Goal: Task Accomplishment & Management: Use online tool/utility

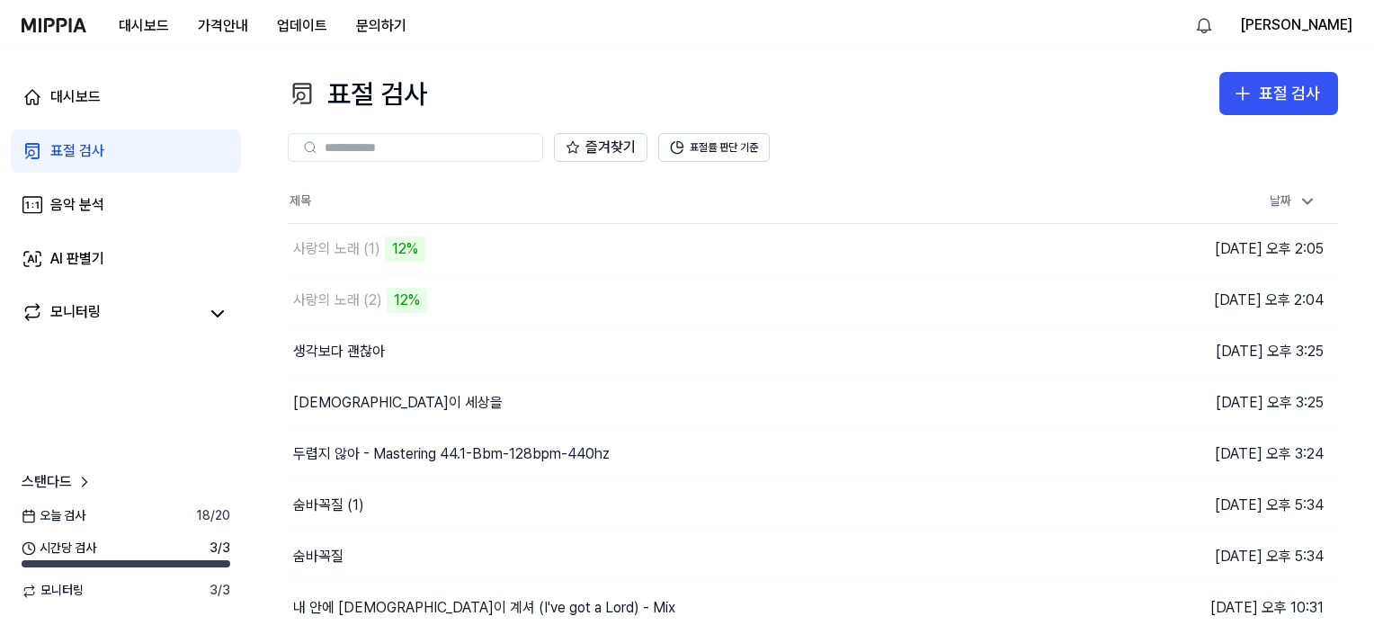
drag, startPoint x: 1295, startPoint y: 88, endPoint x: 1127, endPoint y: 107, distance: 169.2
click at [1151, 99] on div "표절 검사 표절 검사" at bounding box center [813, 93] width 1050 height 43
click at [1267, 96] on div "표절 검사" at bounding box center [1289, 94] width 61 height 26
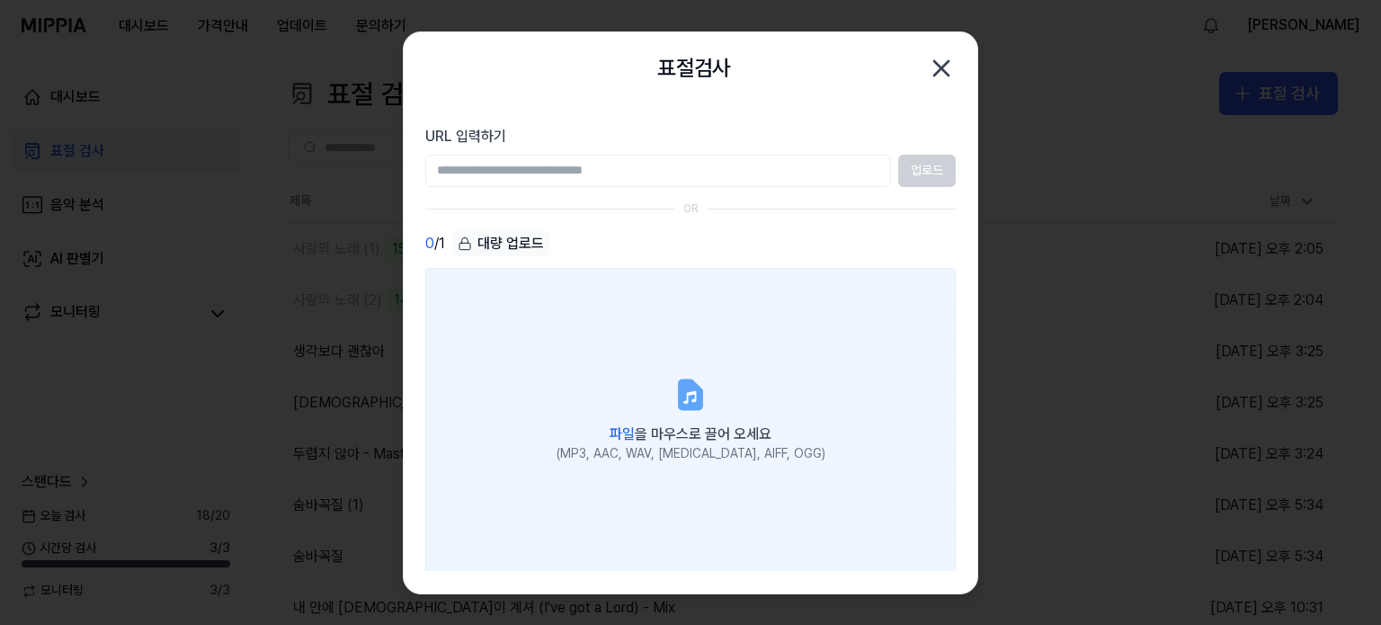
click at [648, 386] on label "파일 을 마우스로 끌어 오세요 (MP3, AAC, WAV, [MEDICAL_DATA], AIFF, OGG)" at bounding box center [690, 420] width 531 height 304
click at [0, 0] on input "파일 을 마우스로 끌어 오세요 (MP3, AAC, WAV, [MEDICAL_DATA], AIFF, OGG)" at bounding box center [0, 0] width 0 height 0
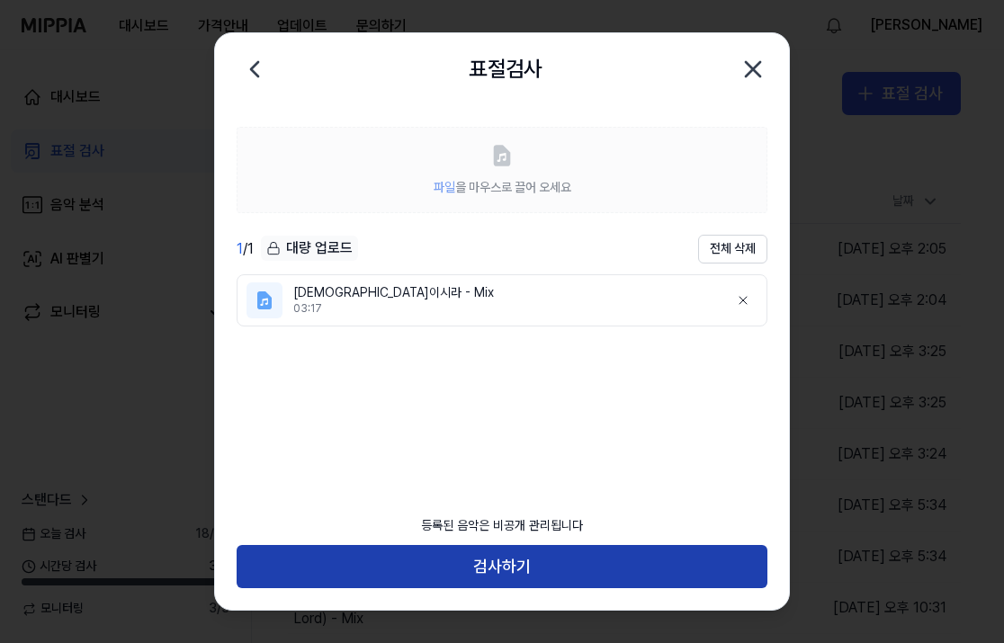
click at [624, 574] on button "검사하기" at bounding box center [502, 566] width 531 height 43
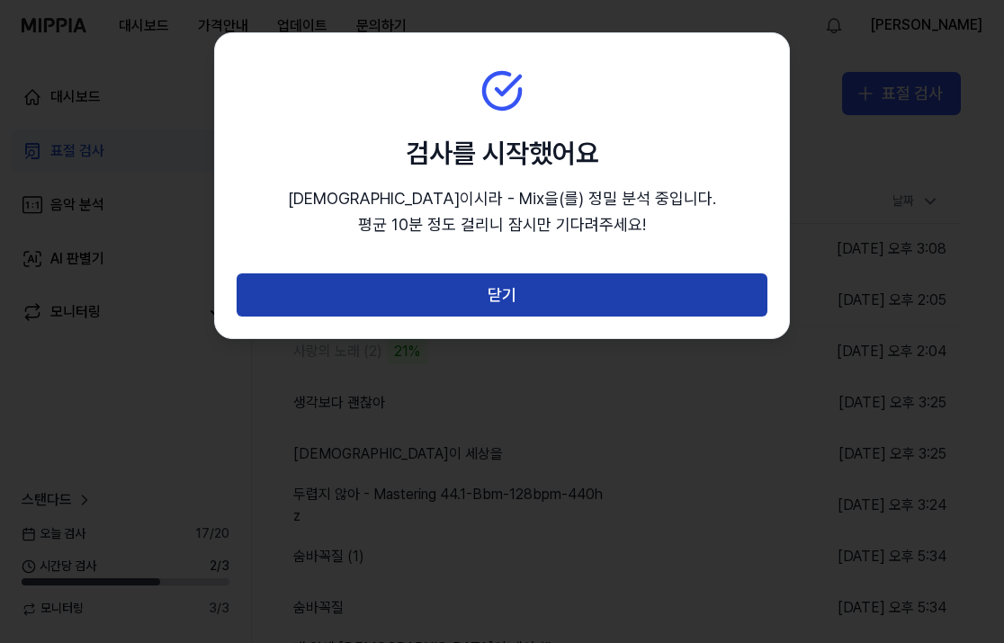
click at [564, 292] on button "닫기" at bounding box center [502, 294] width 531 height 43
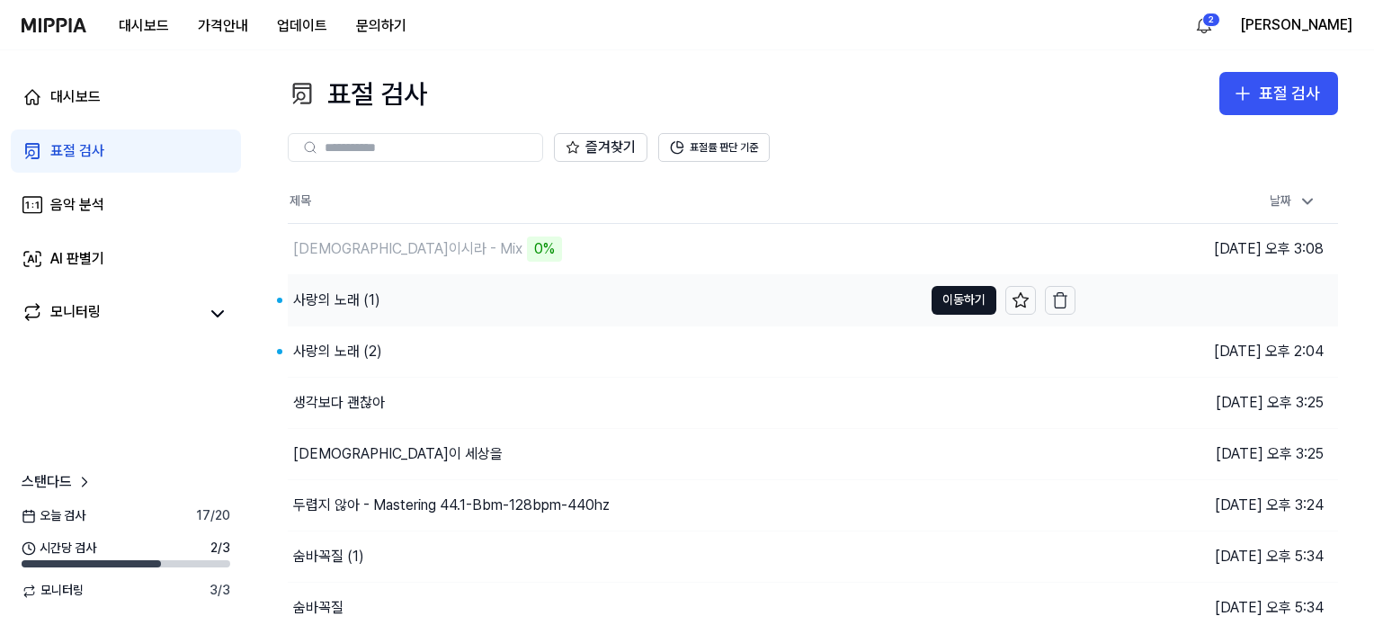
click at [323, 292] on div "사랑의 노래 (1)" at bounding box center [336, 301] width 87 height 22
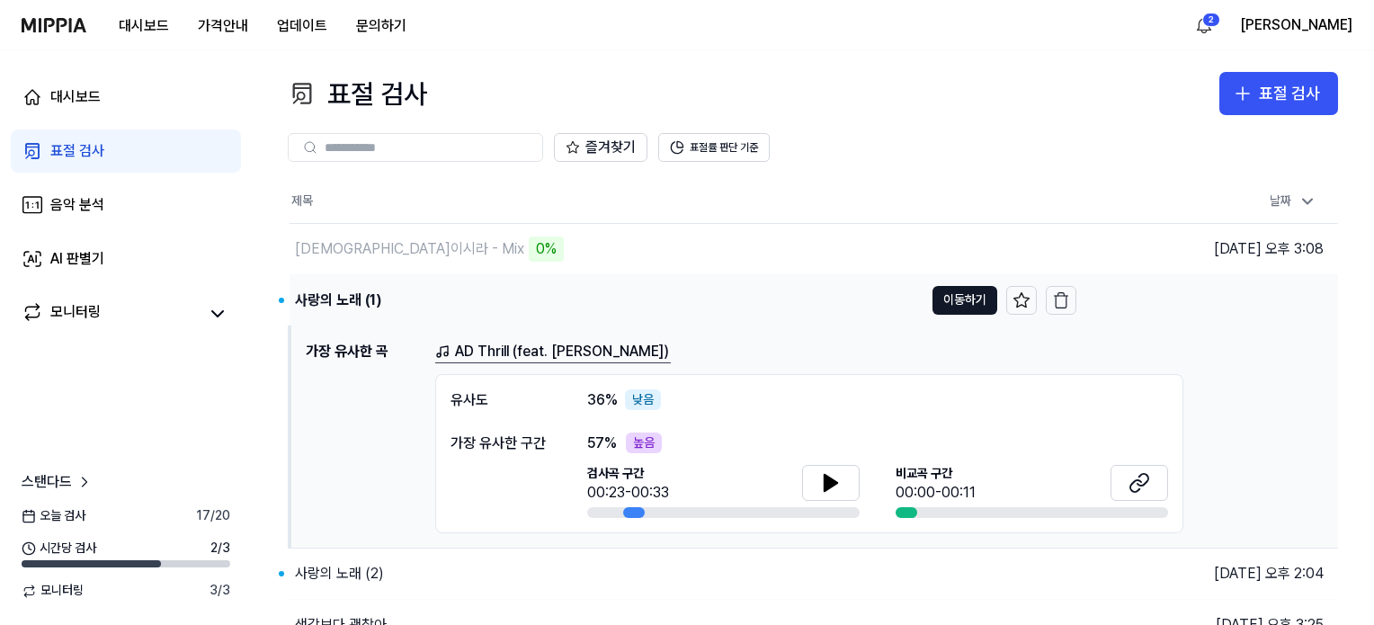
click at [325, 303] on div "사랑의 노래 (1)" at bounding box center [338, 301] width 86 height 22
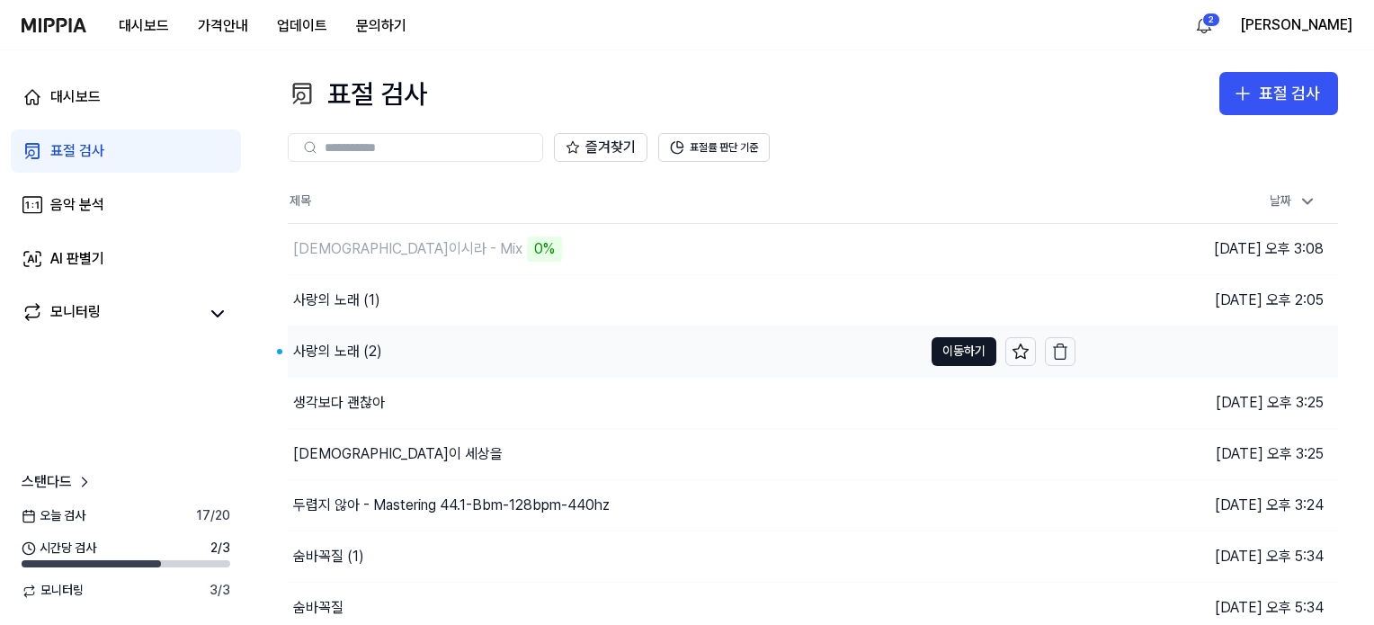
click at [320, 344] on div "사랑의 노래 (2)" at bounding box center [337, 352] width 89 height 22
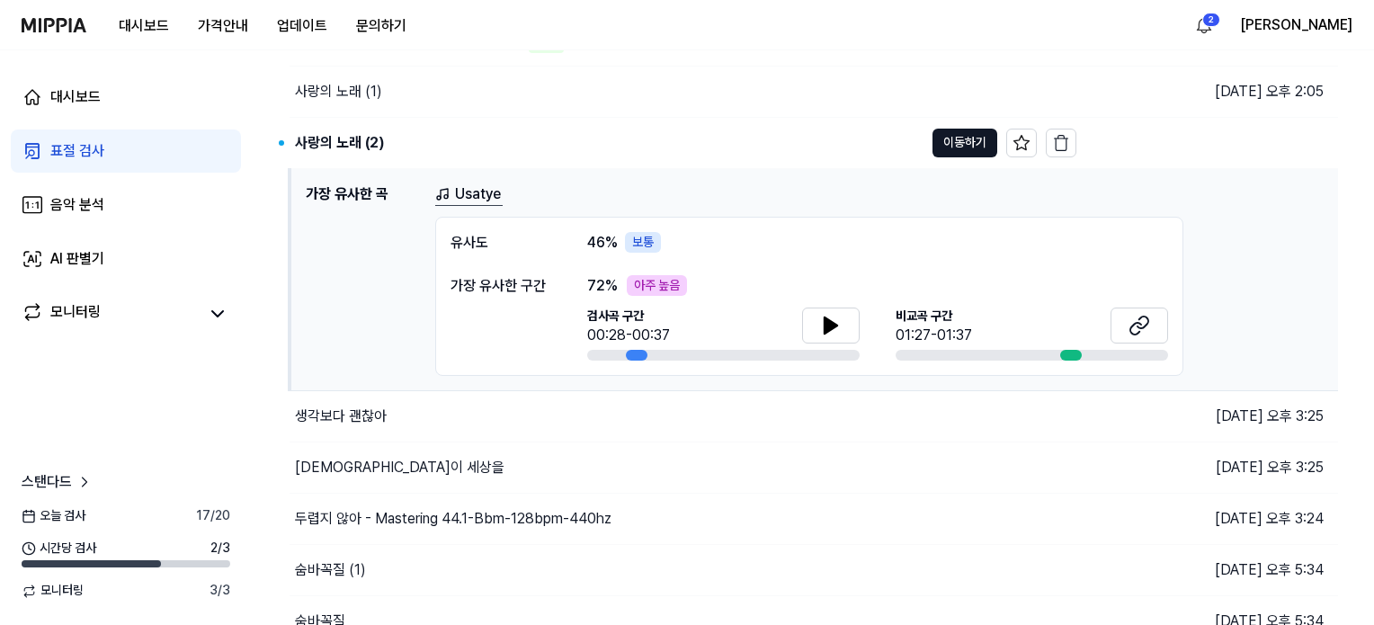
scroll to position [90, 0]
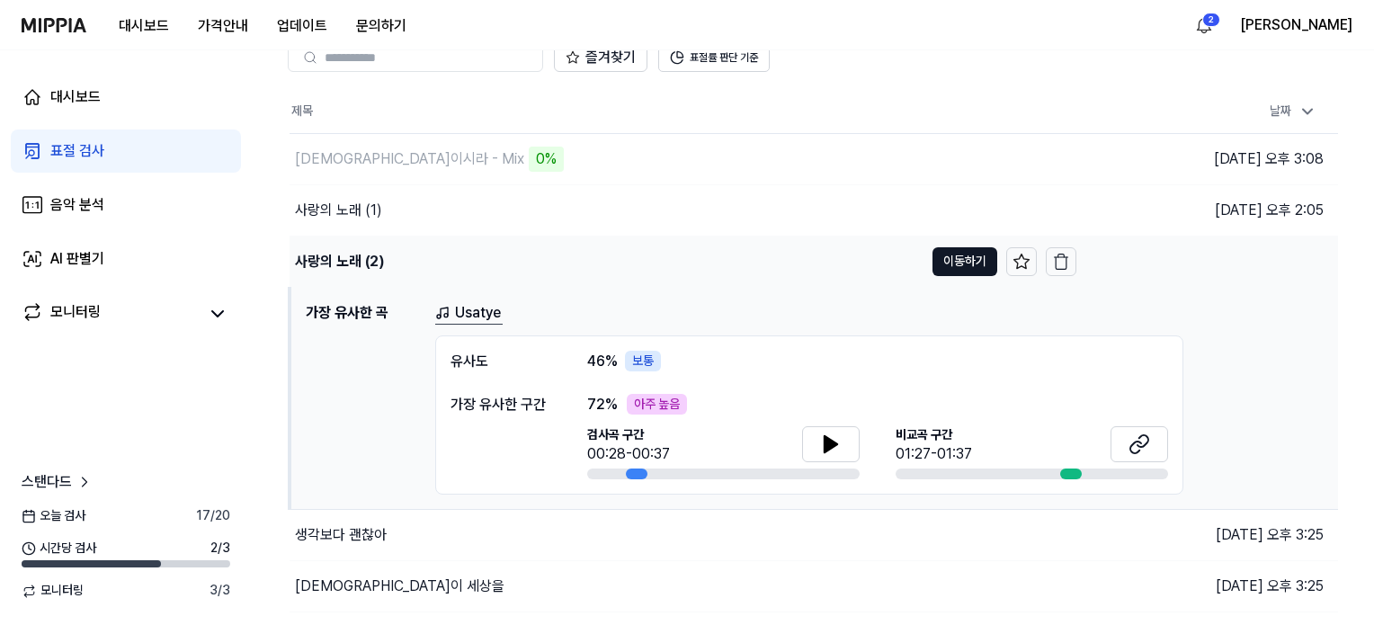
click at [349, 257] on div "사랑의 노래 (2)" at bounding box center [339, 262] width 89 height 22
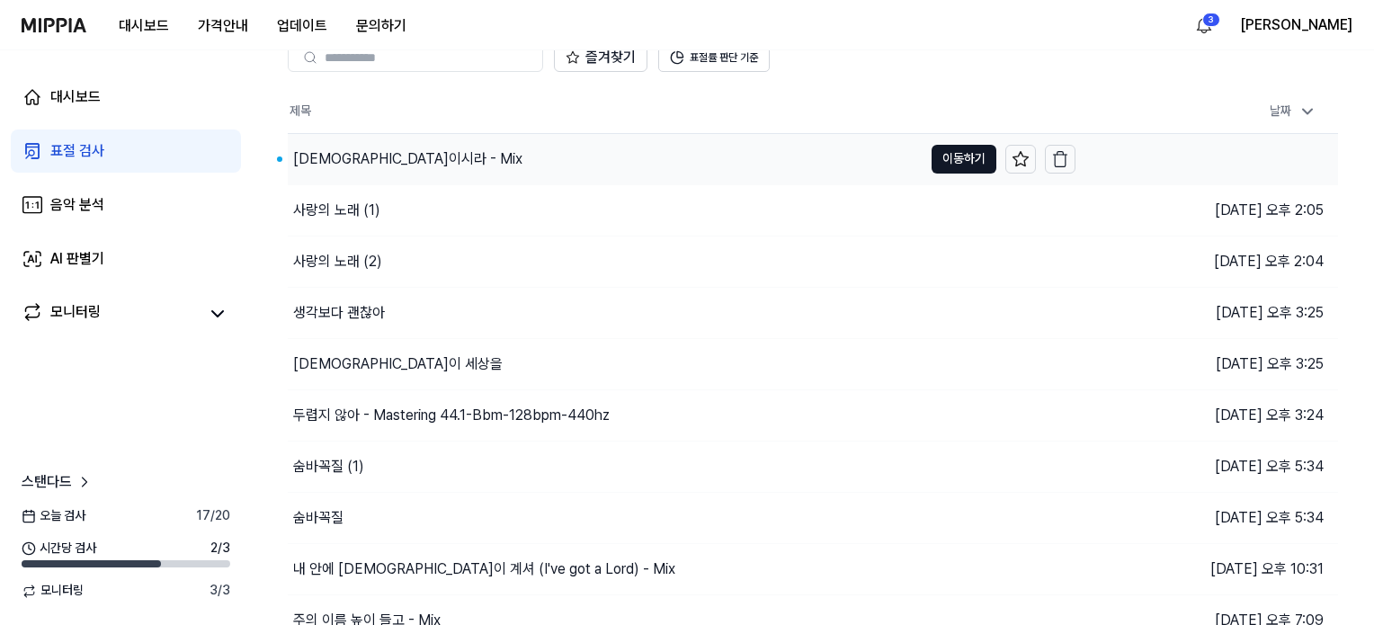
click at [360, 157] on div "[DEMOGRAPHIC_DATA]이시라 - Mix" at bounding box center [407, 159] width 229 height 22
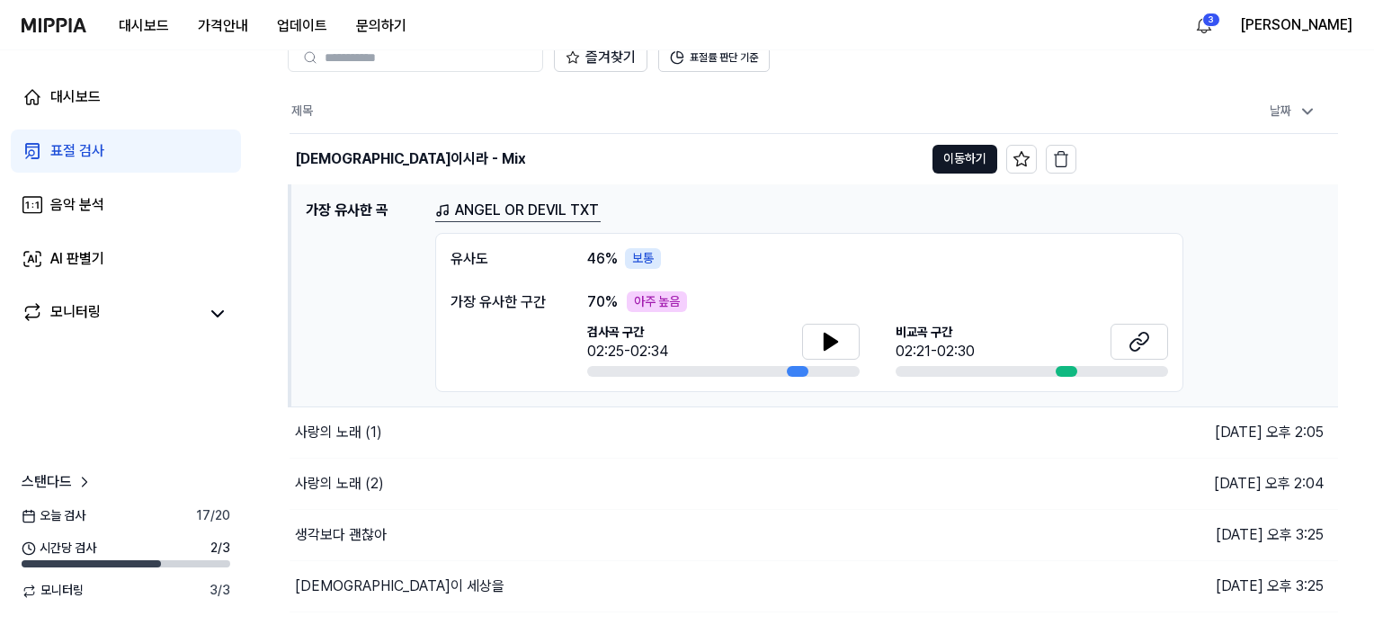
click at [485, 213] on link "ANGEL OR DEVIL TXT" at bounding box center [517, 211] width 165 height 22
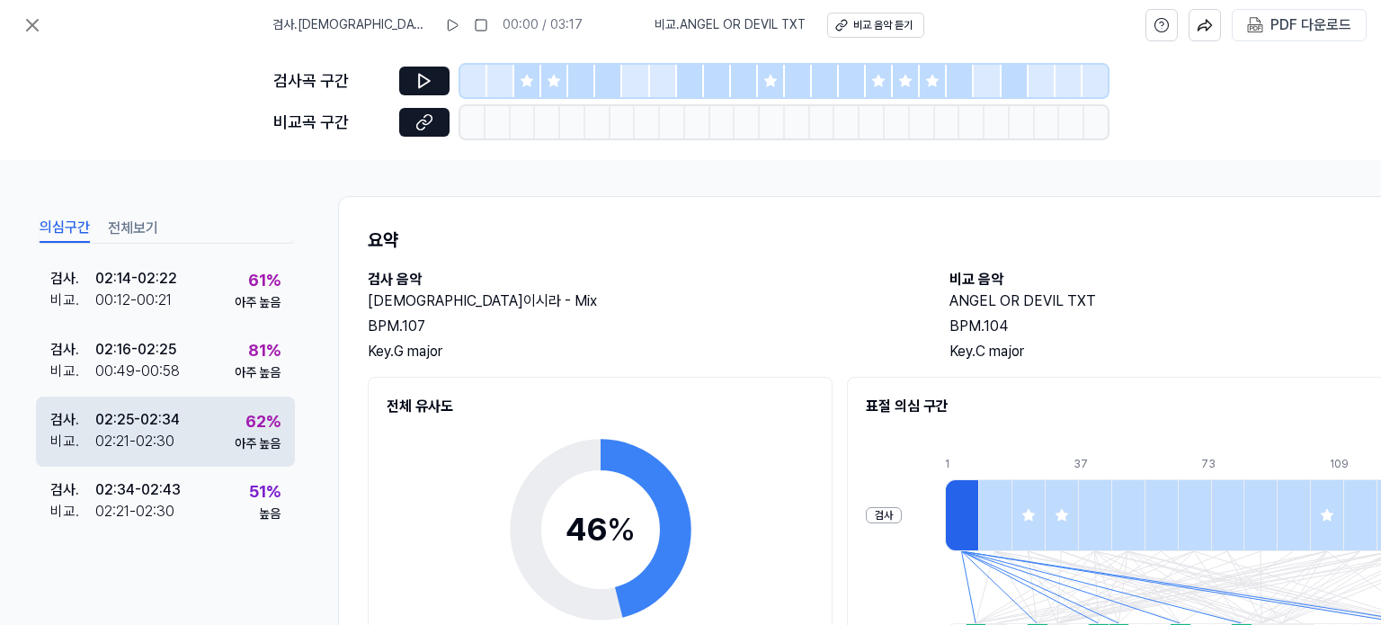
scroll to position [929, 0]
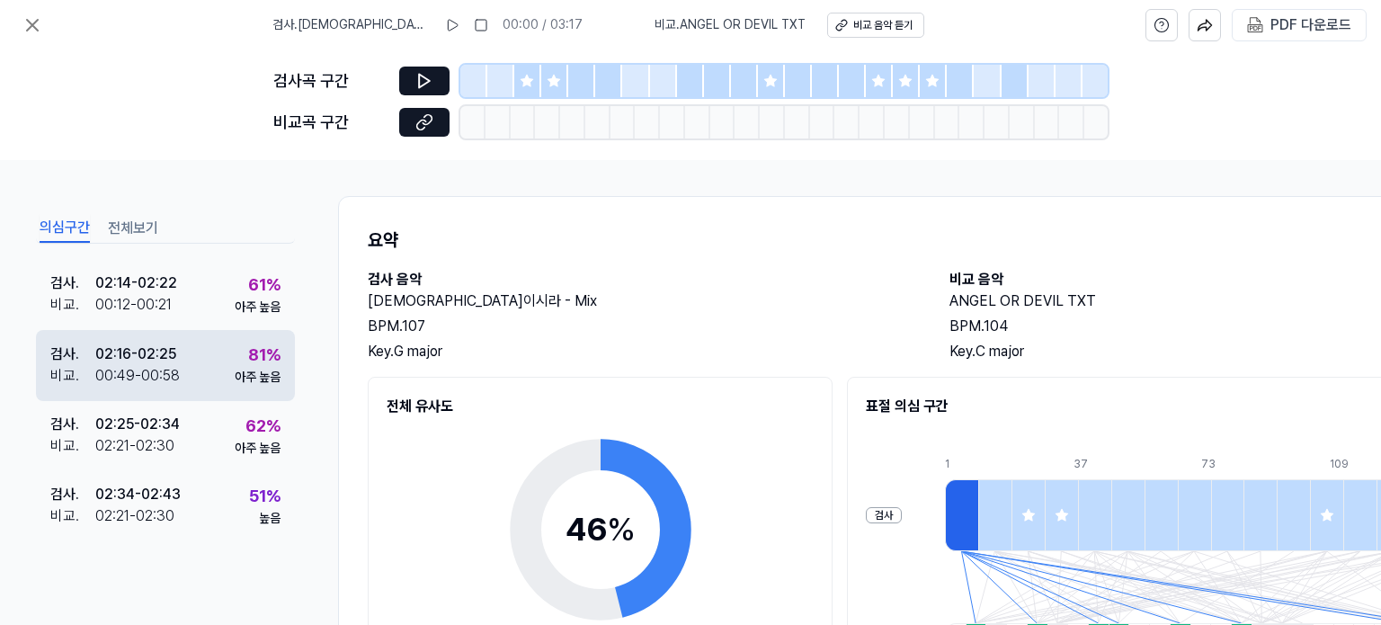
click at [201, 353] on div "검사 . 02:16 - 02:25 비교 . 00:49 - 00:58 81 % 아주 높음" at bounding box center [165, 365] width 259 height 70
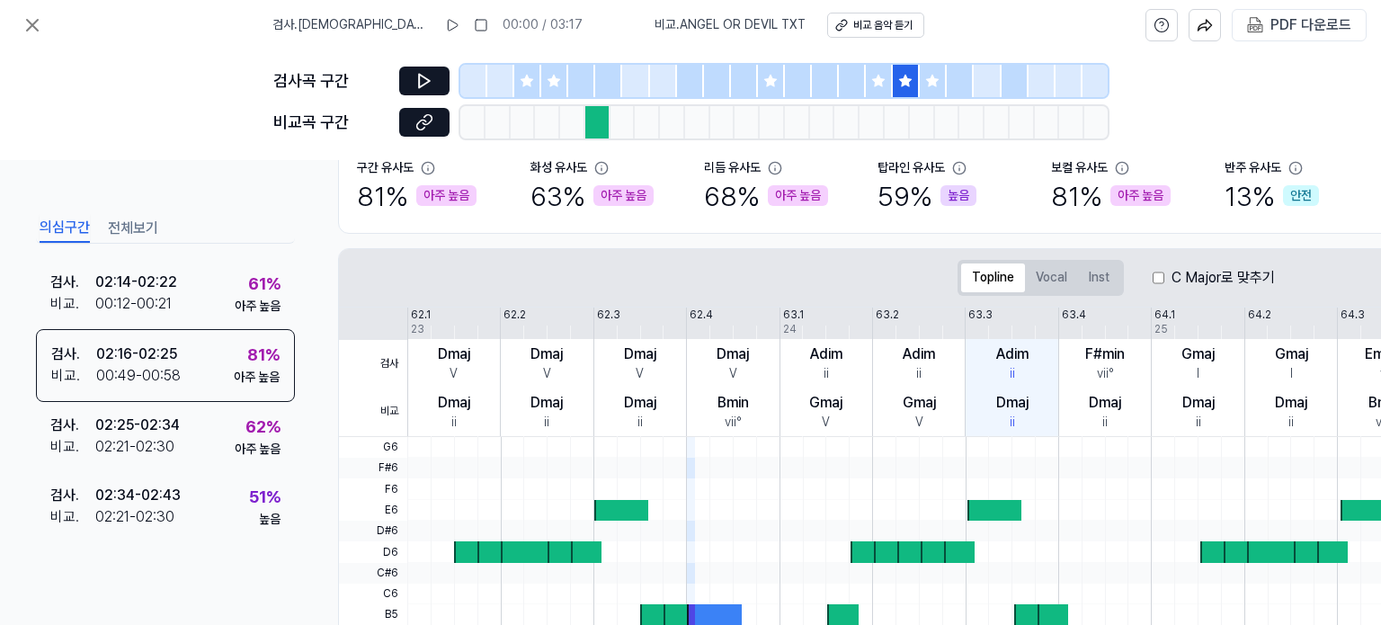
scroll to position [180, 0]
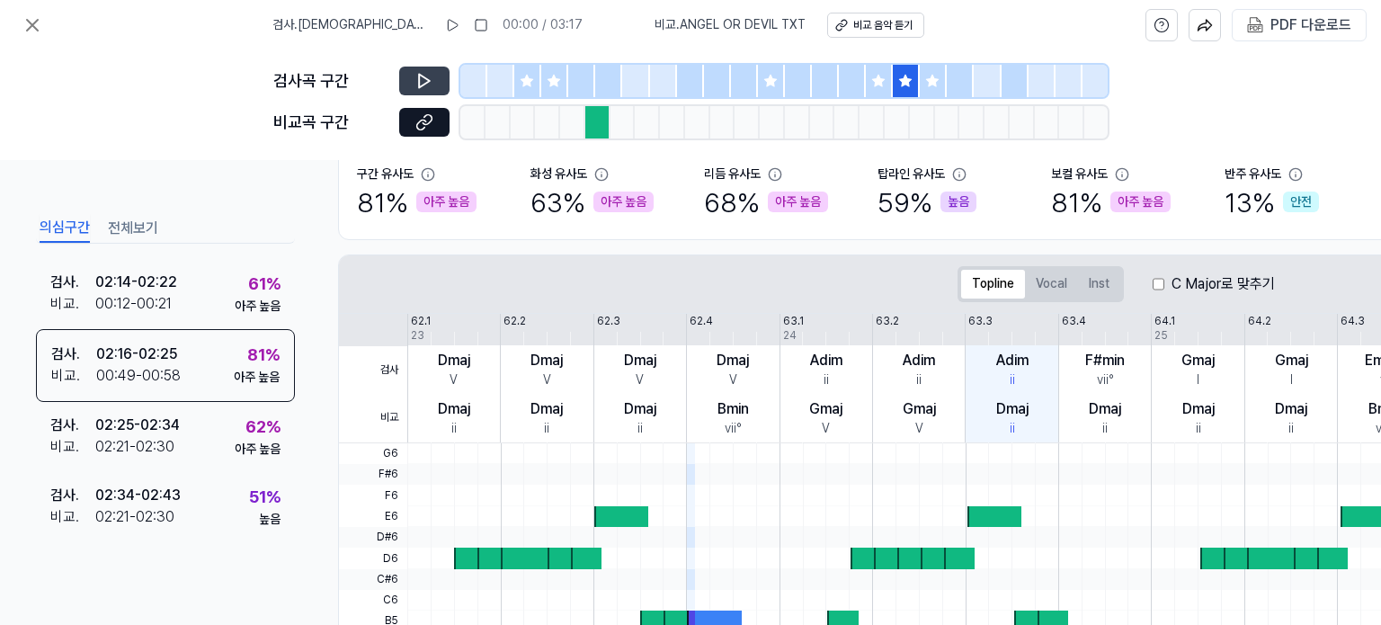
click at [433, 82] on icon at bounding box center [425, 81] width 18 height 18
click at [437, 130] on button at bounding box center [424, 122] width 50 height 29
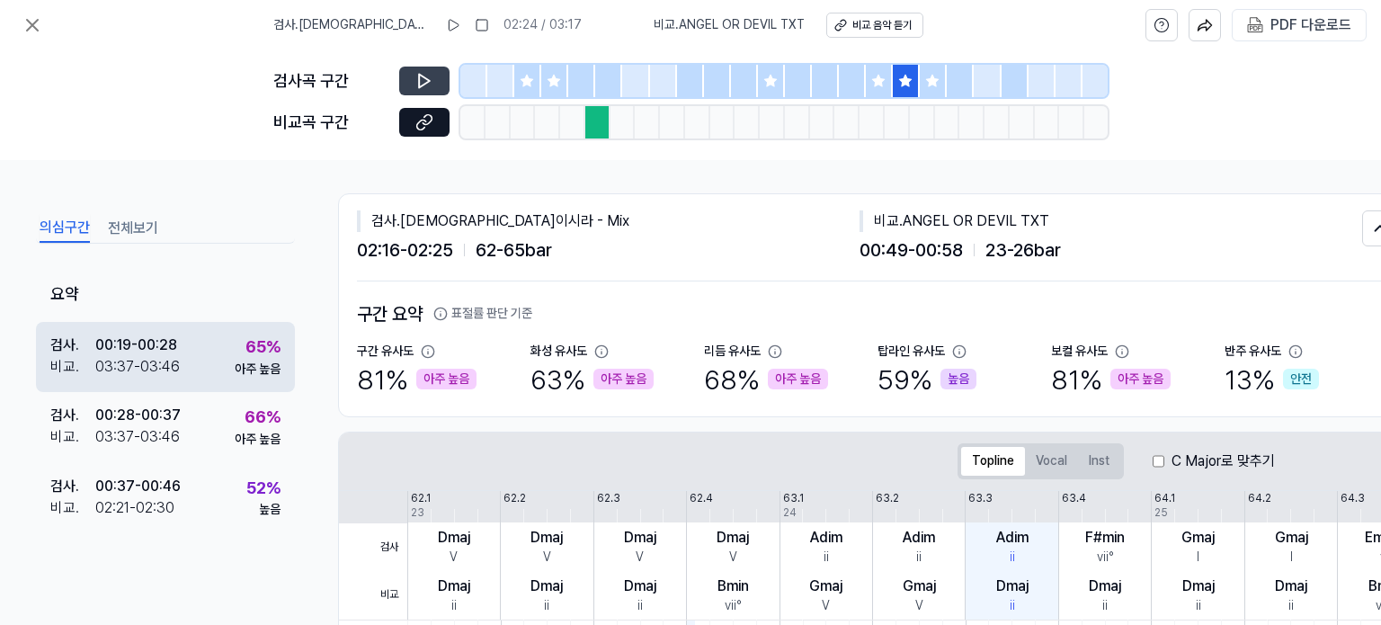
scroll to position [0, 0]
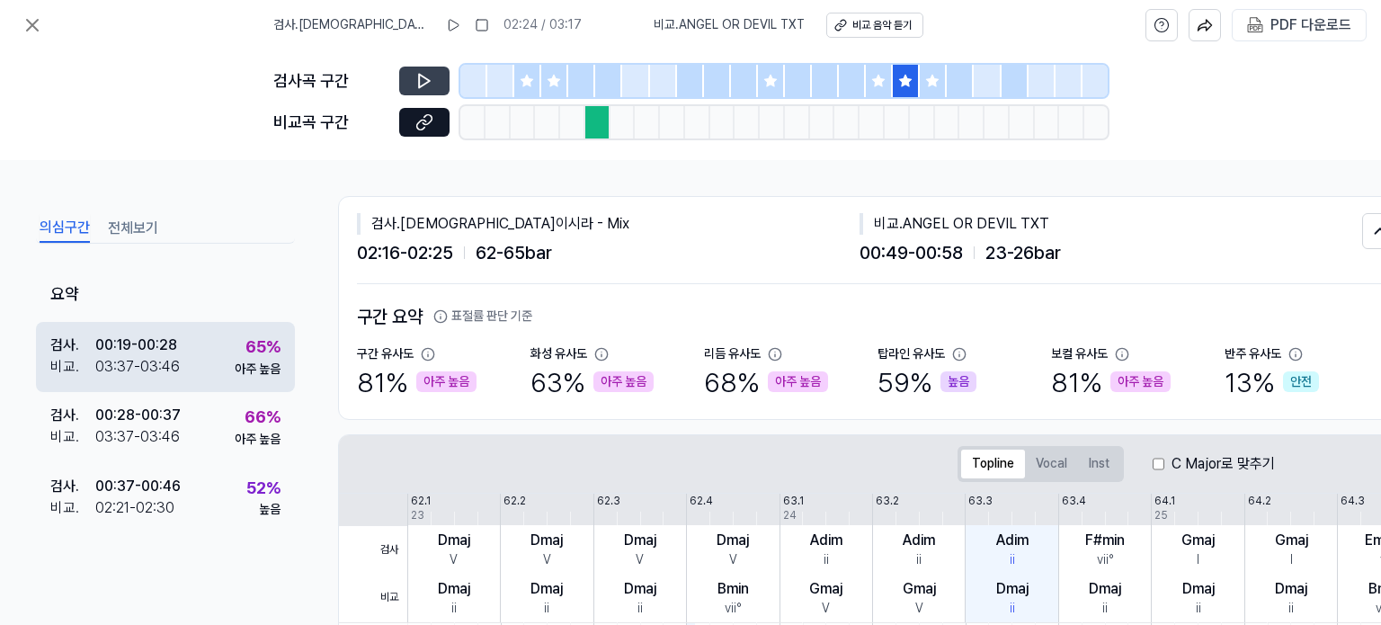
click at [235, 362] on div "아주 높음" at bounding box center [258, 370] width 46 height 18
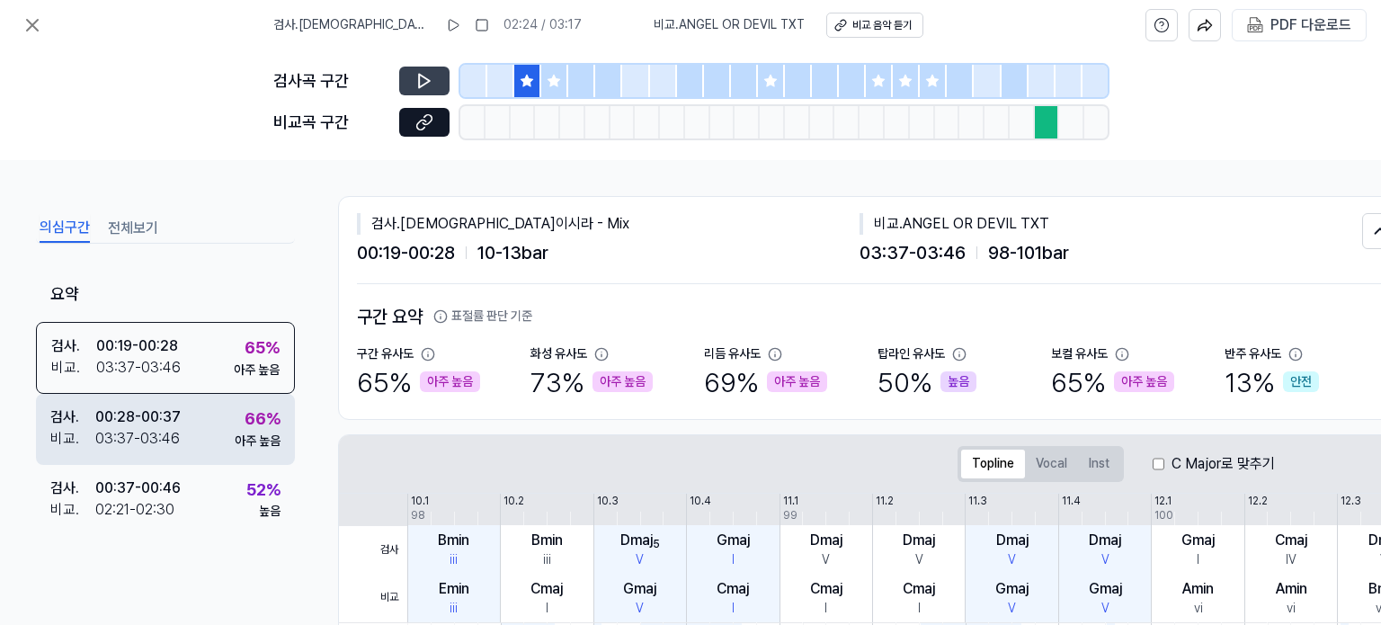
click at [206, 425] on div "검사 . 00:28 - 00:37 비교 . 03:37 - 03:46 66 % 아주 높음" at bounding box center [165, 429] width 259 height 70
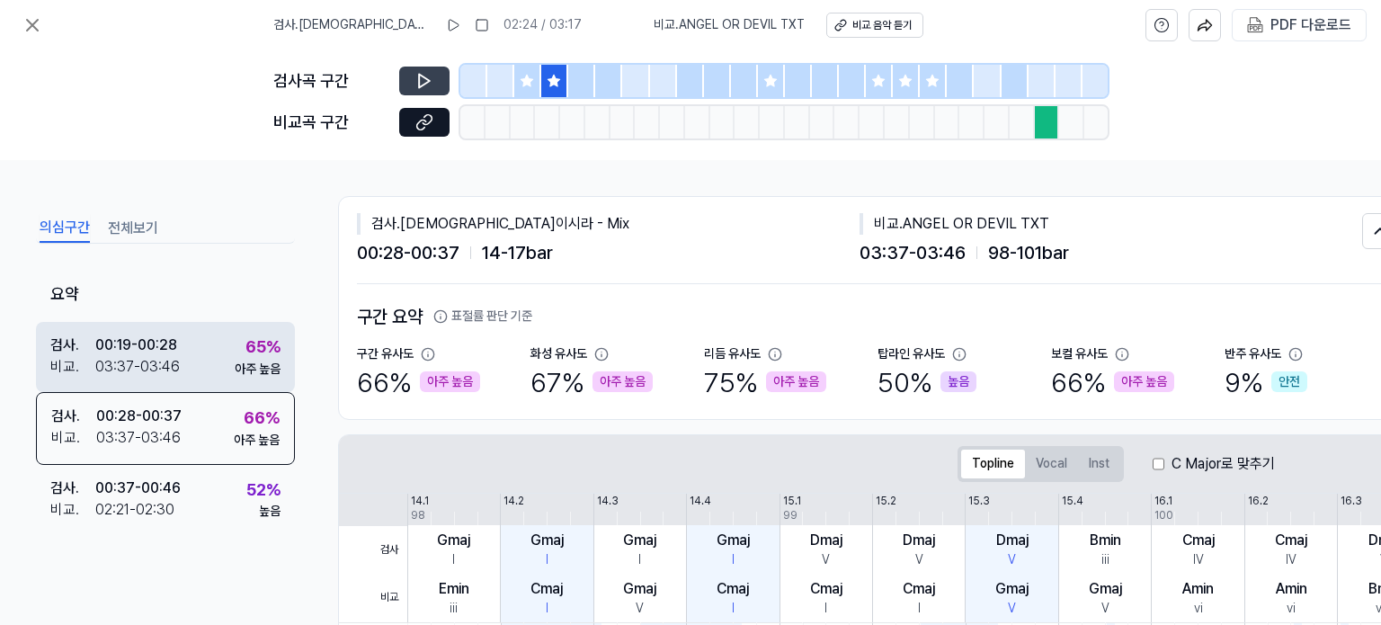
click at [208, 348] on div "검사 . 00:19 - 00:28 비교 . 03:37 - 03:46 65 % 아주 높음" at bounding box center [165, 357] width 259 height 70
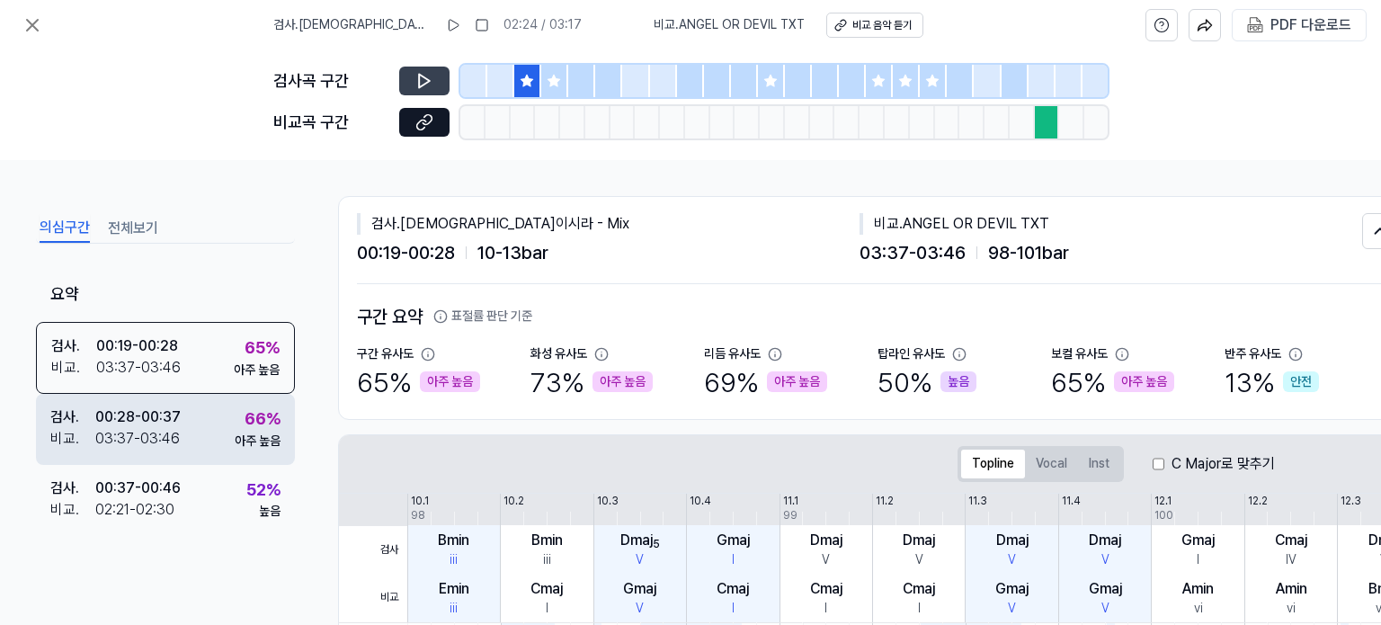
click at [204, 434] on div "검사 . 00:28 - 00:37 비교 . 03:37 - 03:46 66 % 아주 높음" at bounding box center [165, 429] width 259 height 70
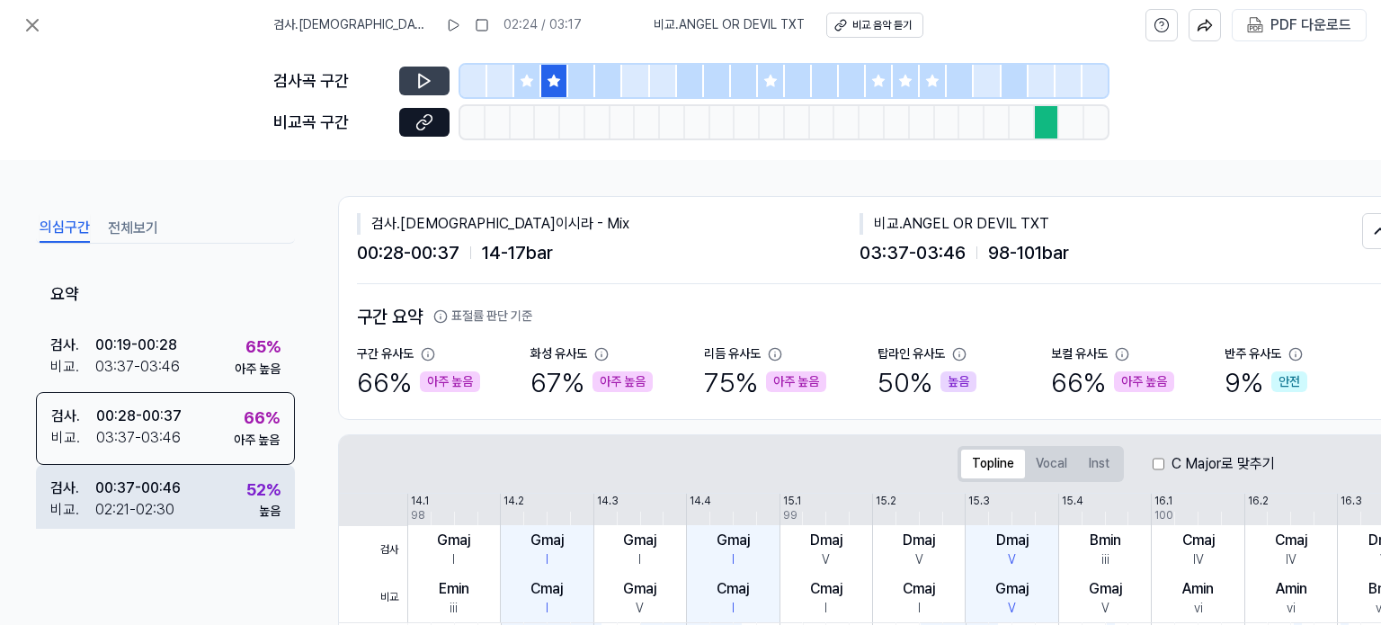
click at [191, 499] on div "검사 . 00:37 - 00:46 비교 . 02:21 - 02:30 52 % 높음" at bounding box center [165, 500] width 259 height 70
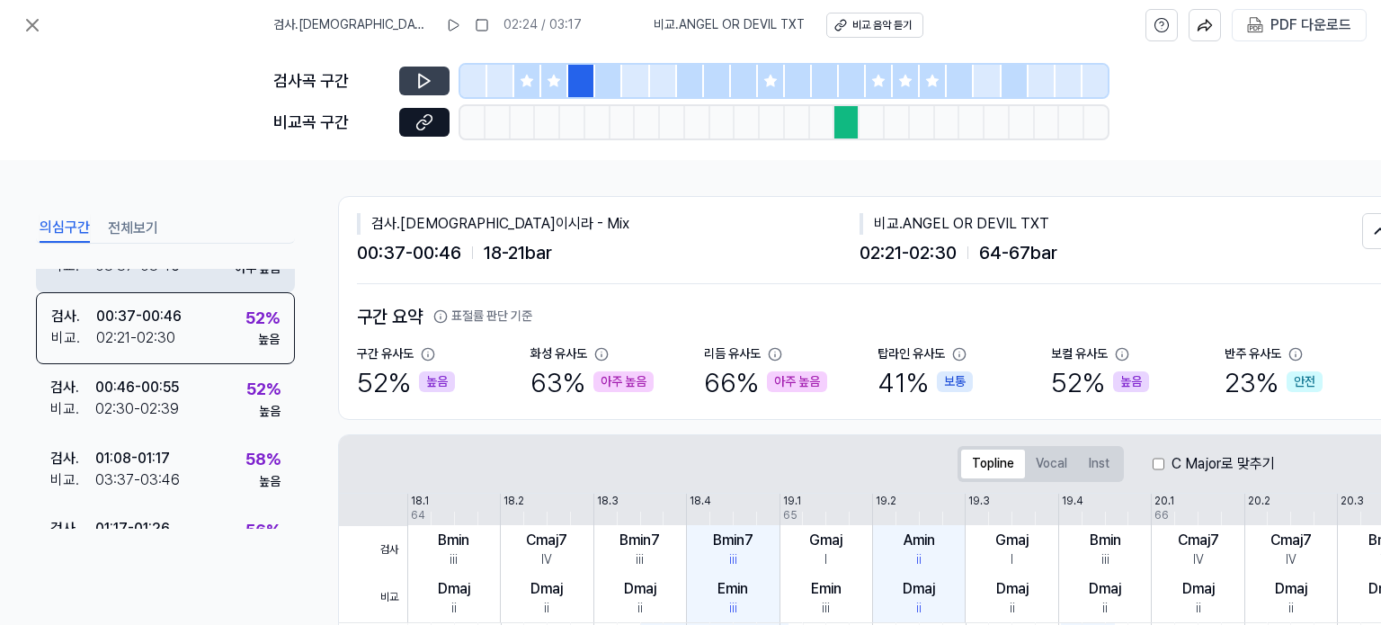
scroll to position [180, 0]
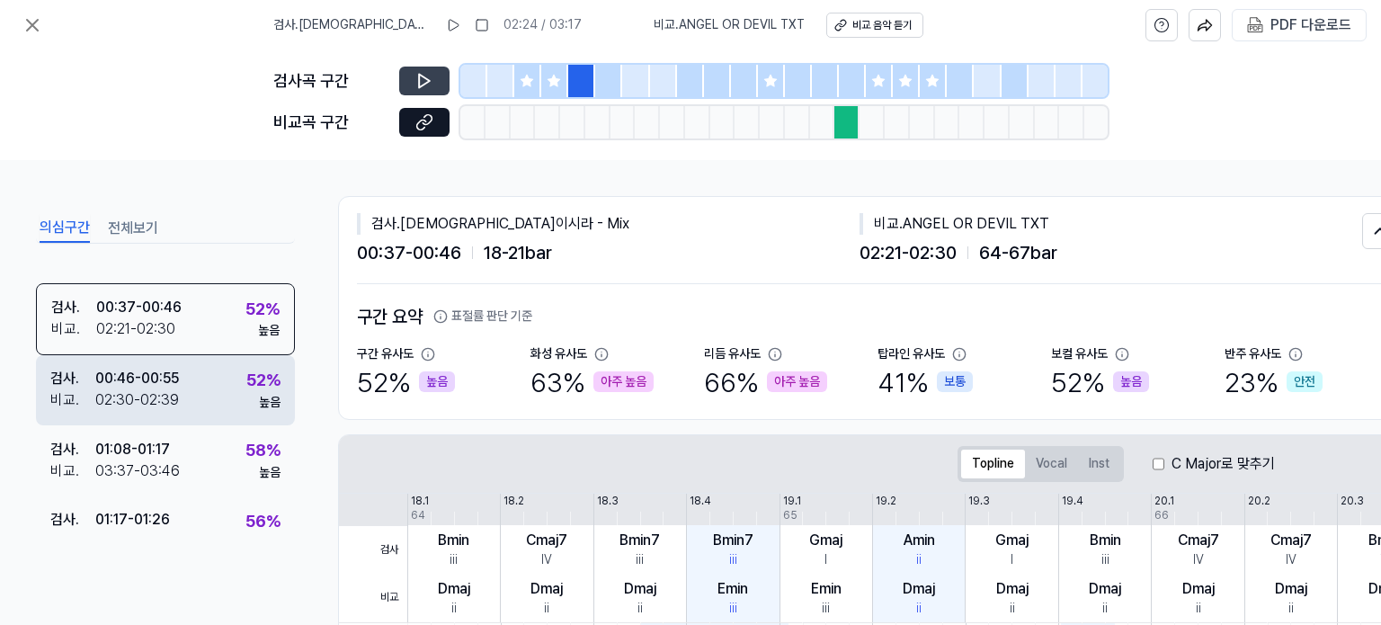
click at [202, 393] on div "검사 . 00:46 - 00:55 비교 . 02:30 - 02:39 52 % 높음" at bounding box center [165, 390] width 259 height 70
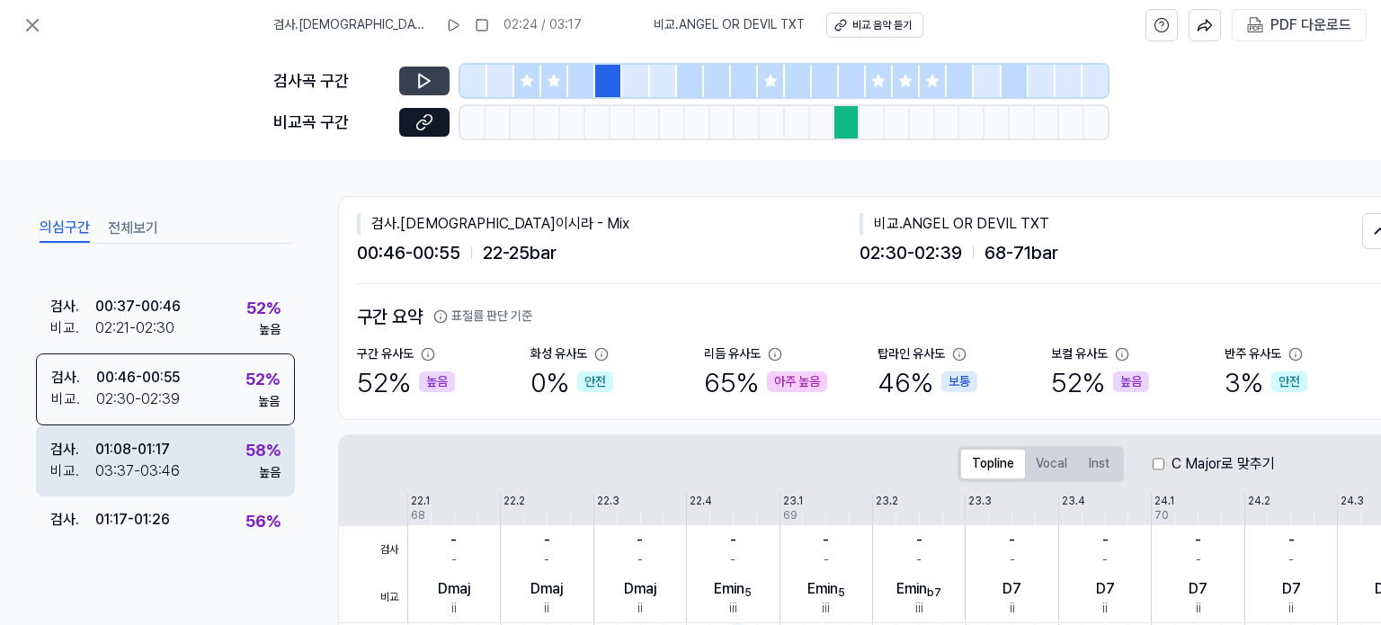
click at [183, 465] on div "검사 . 01:08 - 01:17 비교 . 03:37 - 03:46 58 % 높음" at bounding box center [165, 460] width 259 height 70
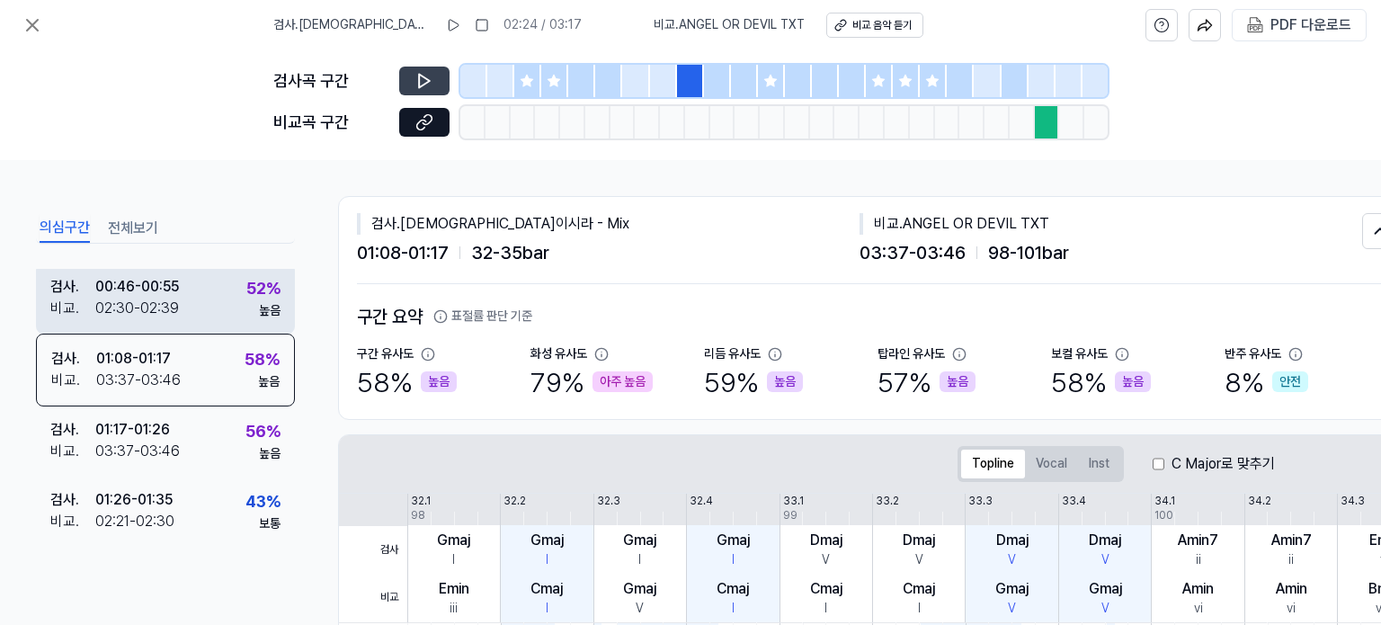
click at [191, 309] on div "검사 . 00:46 - 00:55 비교 . 02:30 - 02:39 52 % 높음" at bounding box center [165, 299] width 259 height 70
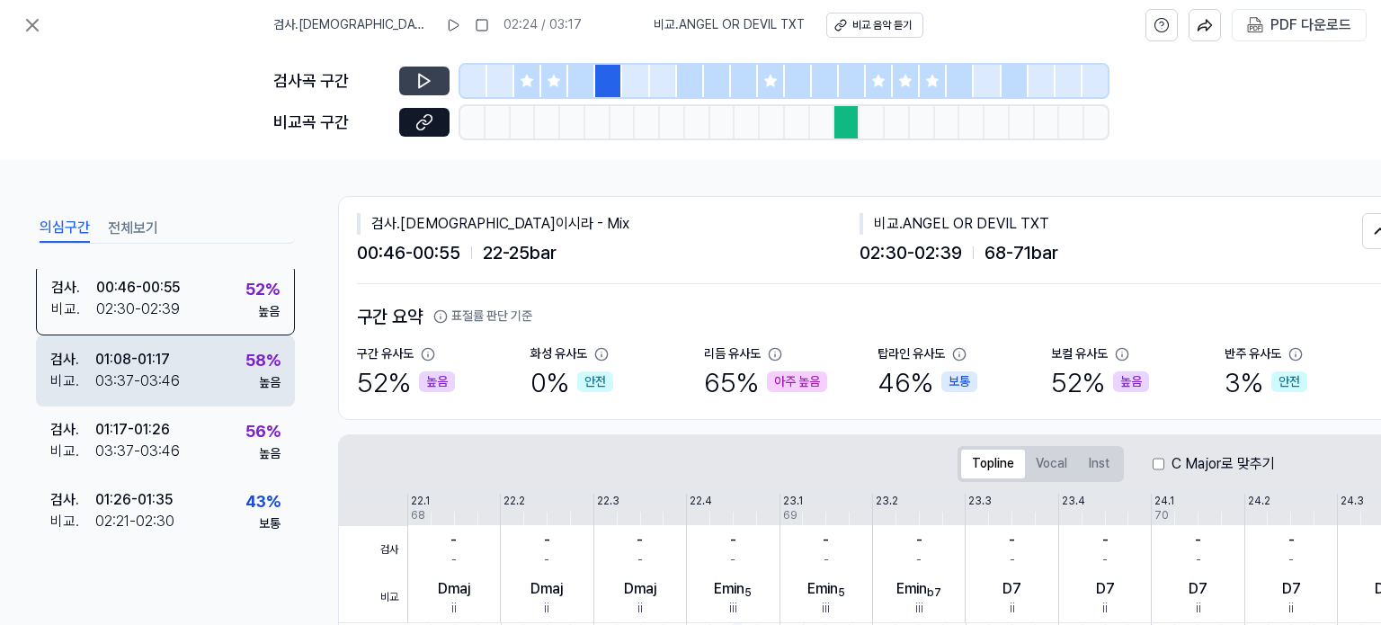
click at [194, 387] on div "검사 . 01:08 - 01:17 비교 . 03:37 - 03:46 58 % 높음" at bounding box center [165, 370] width 259 height 70
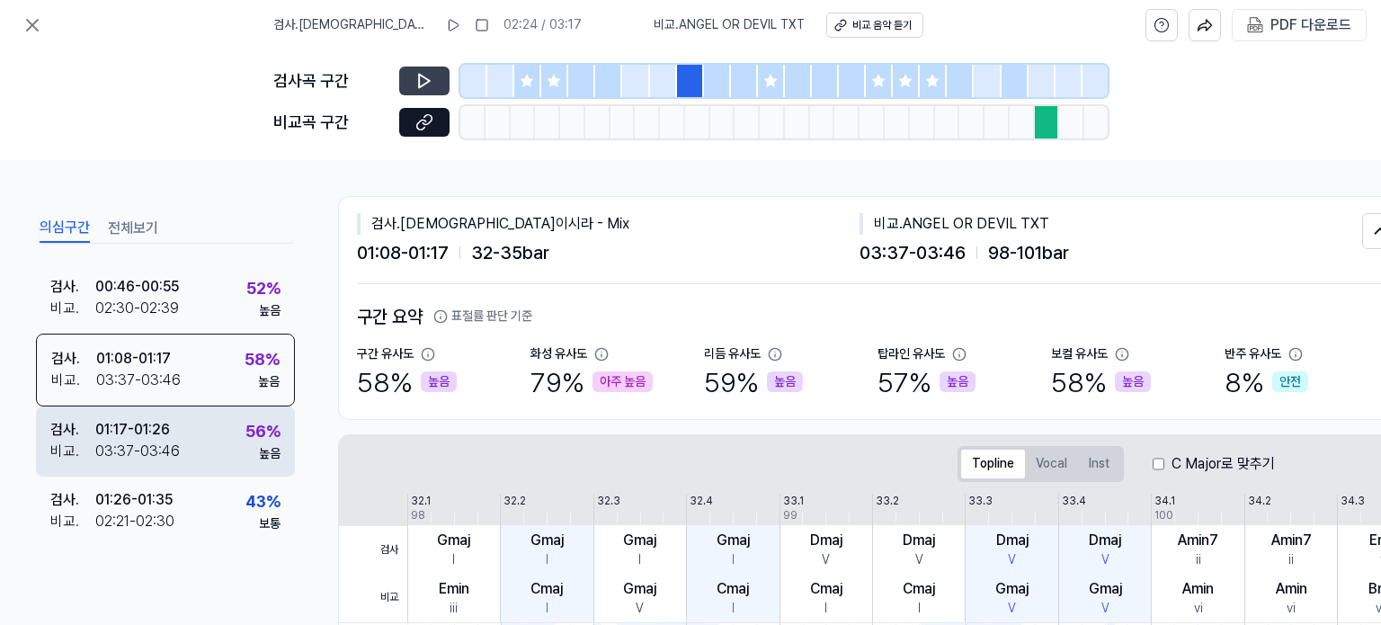
click at [174, 441] on div "03:37 - 03:46" at bounding box center [137, 452] width 85 height 22
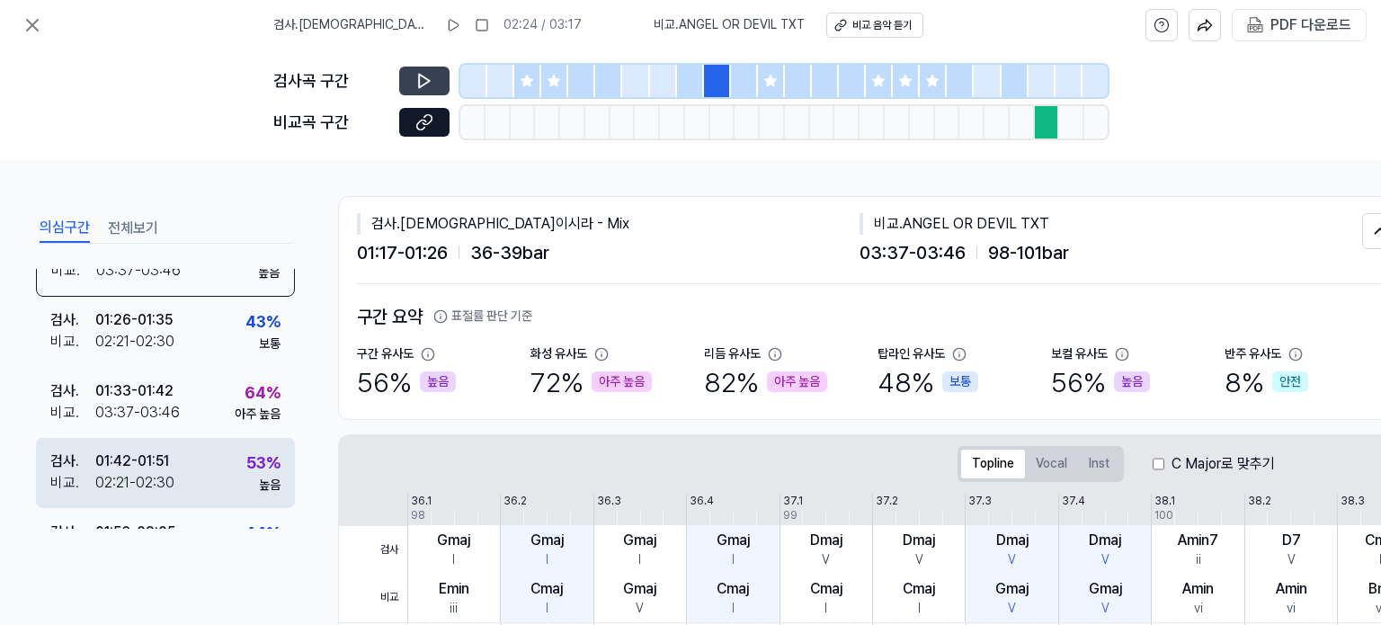
click at [169, 470] on div "01:42 - 01:51" at bounding box center [132, 462] width 74 height 22
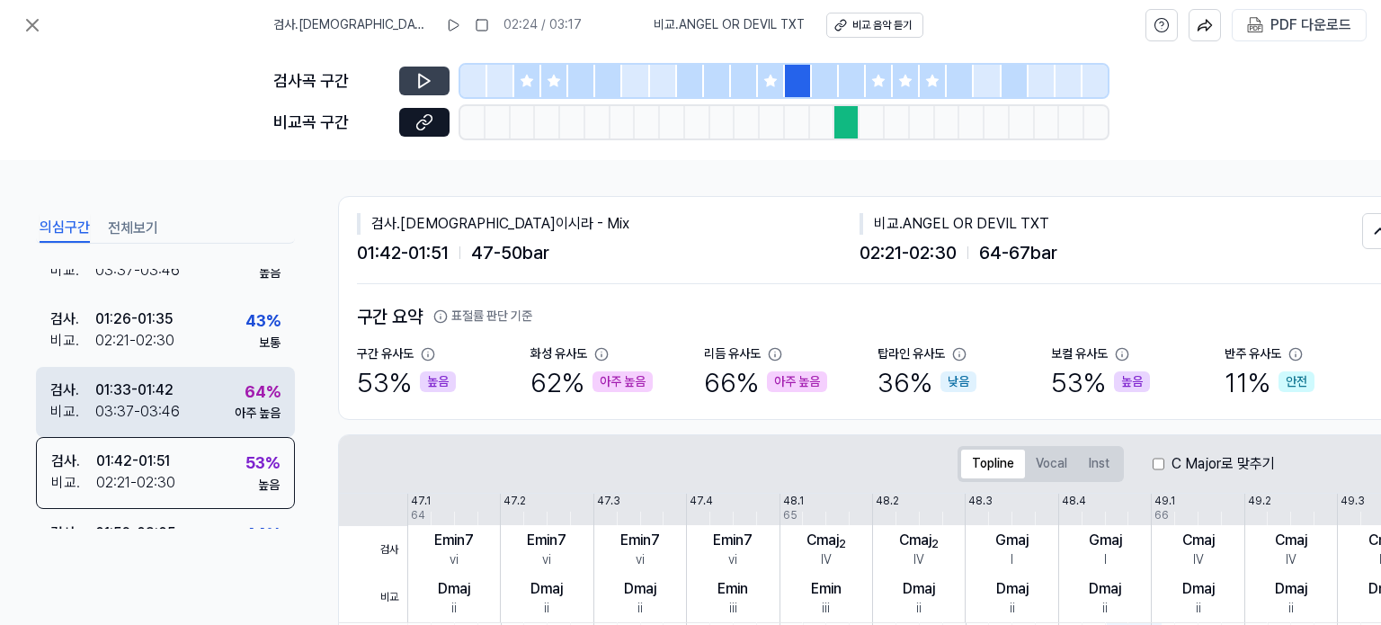
click at [188, 413] on div "검사 . 01:33 - 01:42 비교 . 03:37 - 03:46 64 % 아주 높음" at bounding box center [165, 402] width 259 height 70
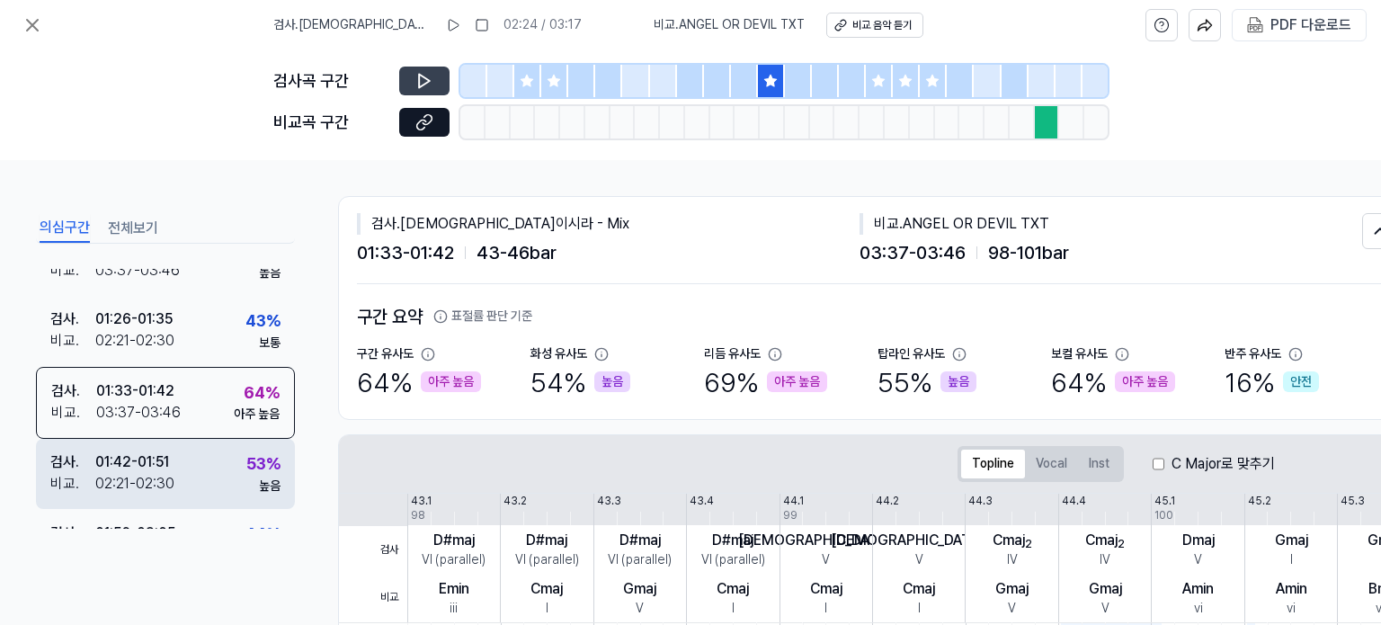
click at [201, 458] on div "검사 . 01:42 - 01:51 비교 . 02:21 - 02:30 53 % 높음" at bounding box center [165, 474] width 259 height 70
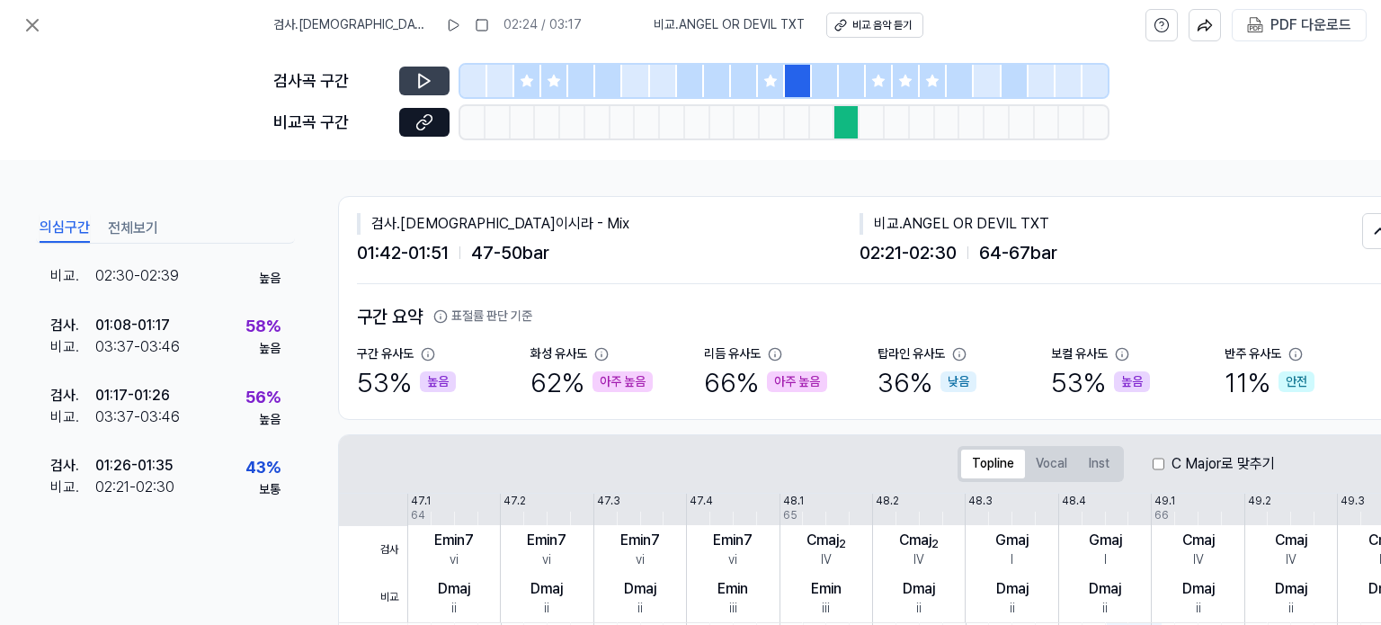
scroll to position [0, 0]
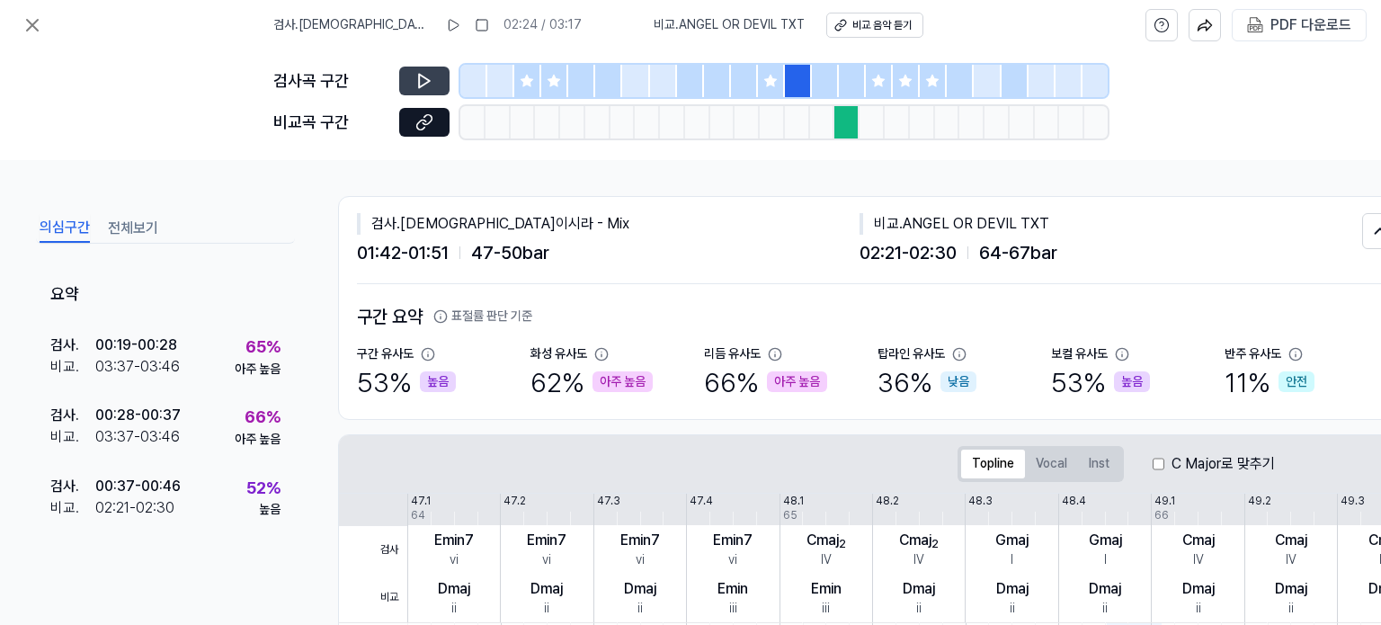
click at [134, 214] on button "전체보기" at bounding box center [133, 228] width 50 height 29
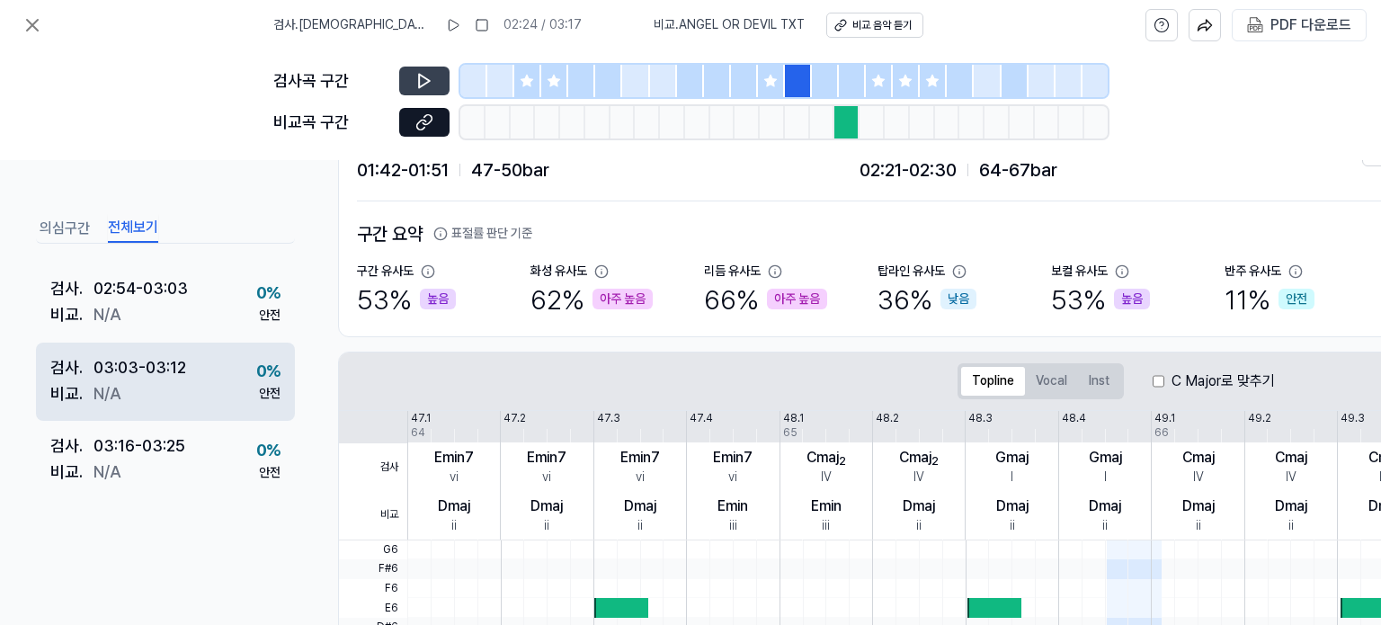
scroll to position [90, 0]
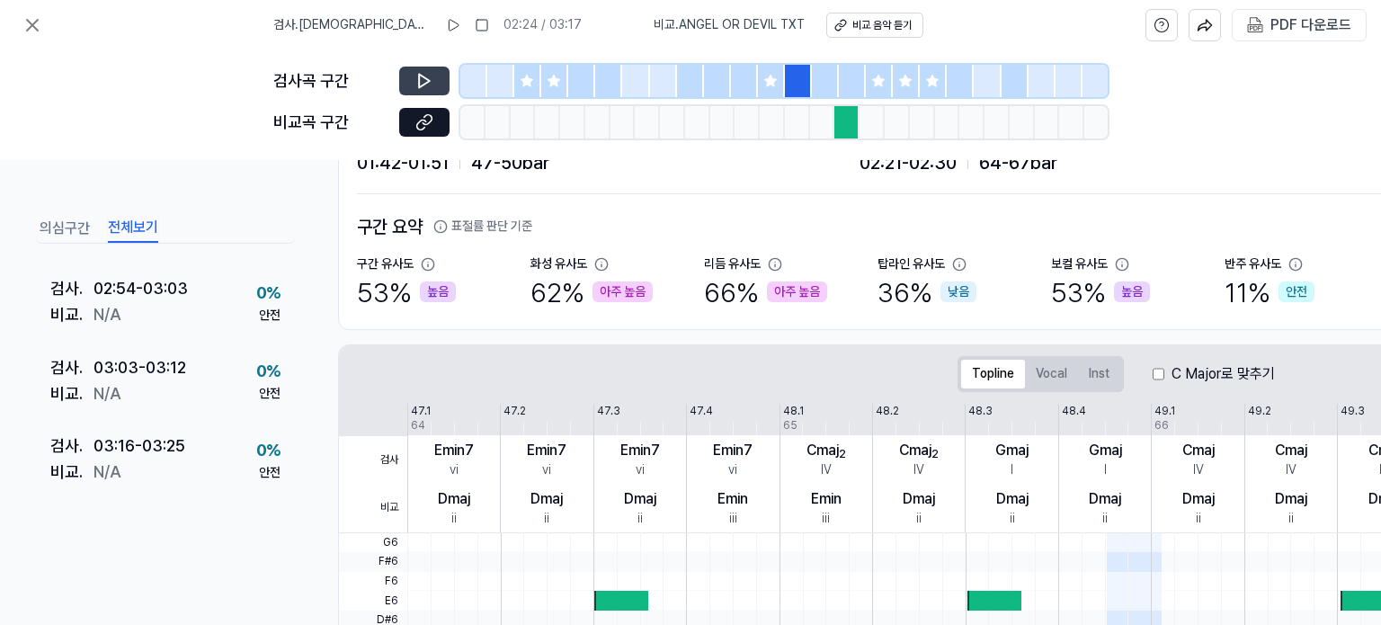
click at [165, 549] on div "의심구간 전체보기 요약 검사 . 00:01 - 00:10 비교 . N/A 0 % 안전 검사 . 00:10 - 00:19 비교 . N/A 0 %…" at bounding box center [165, 406] width 259 height 393
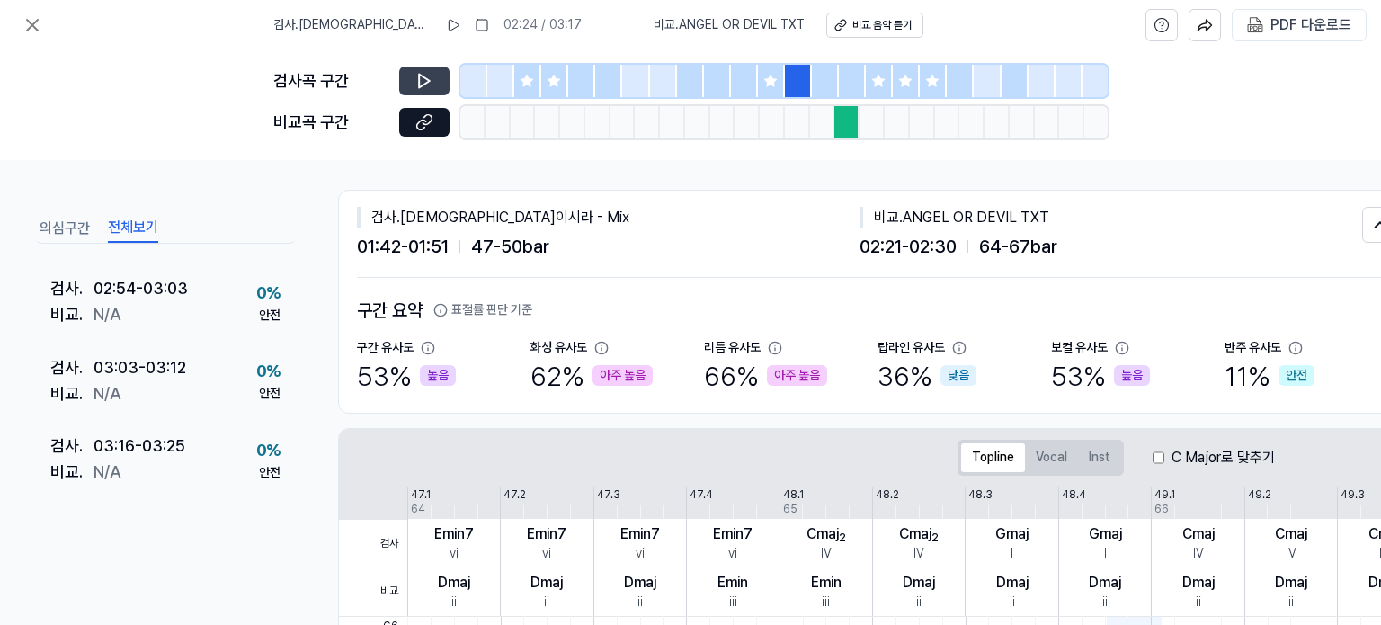
scroll to position [0, 0]
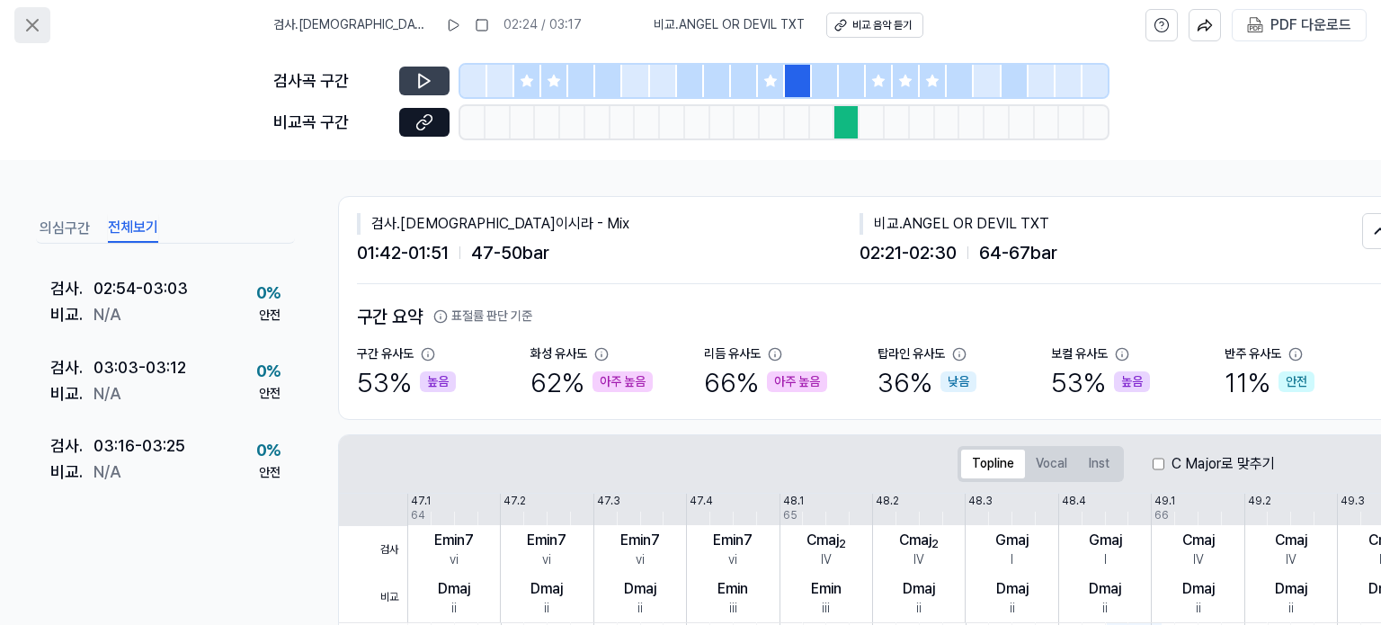
click at [25, 25] on icon at bounding box center [33, 25] width 22 height 22
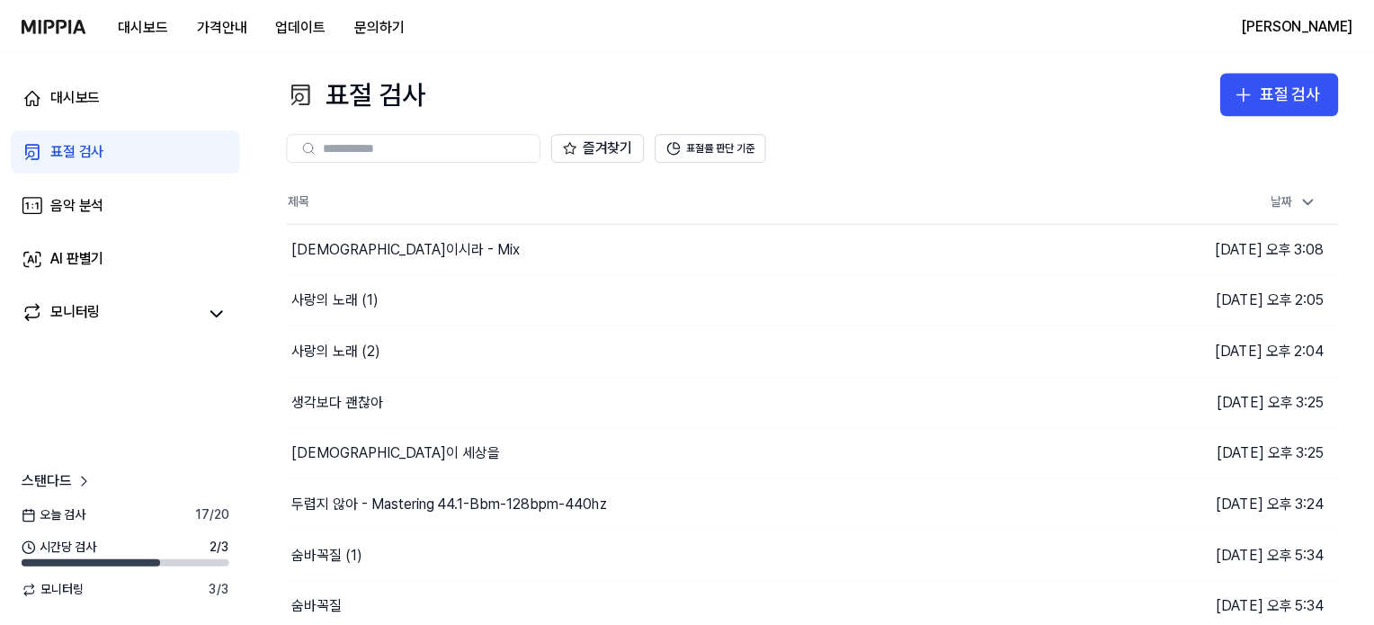
scroll to position [90, 0]
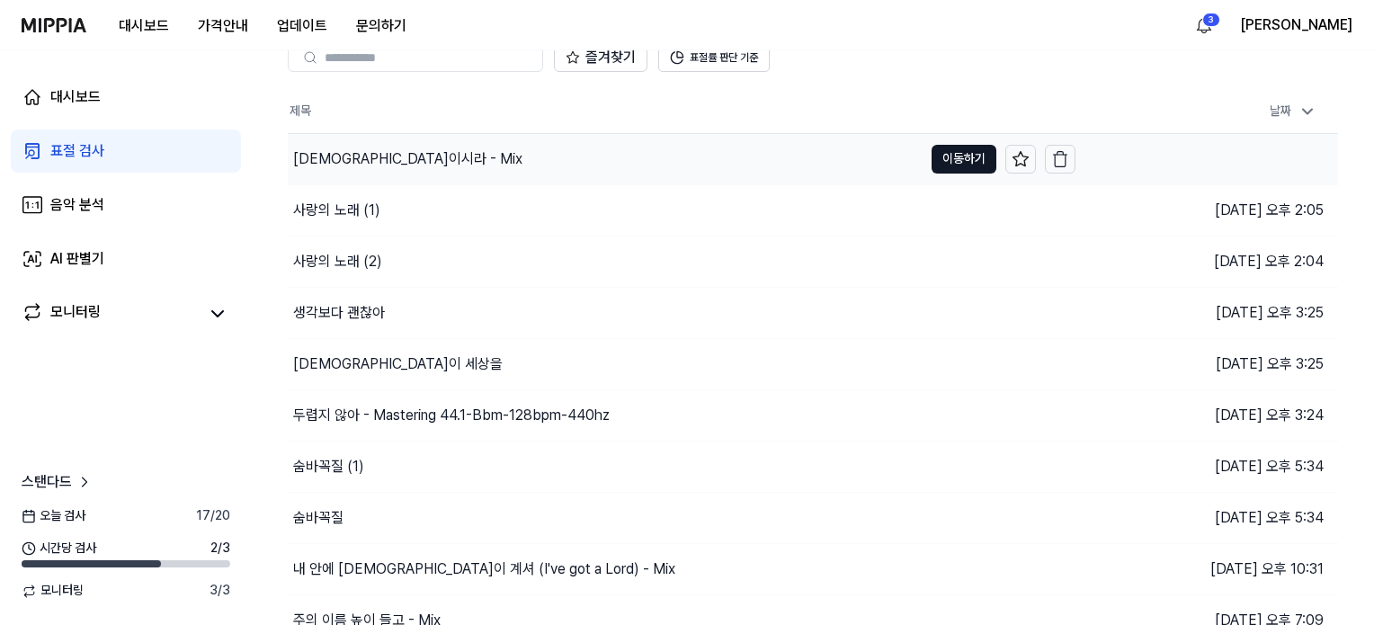
click at [330, 165] on div "[DEMOGRAPHIC_DATA]이시라 - Mix" at bounding box center [407, 159] width 229 height 22
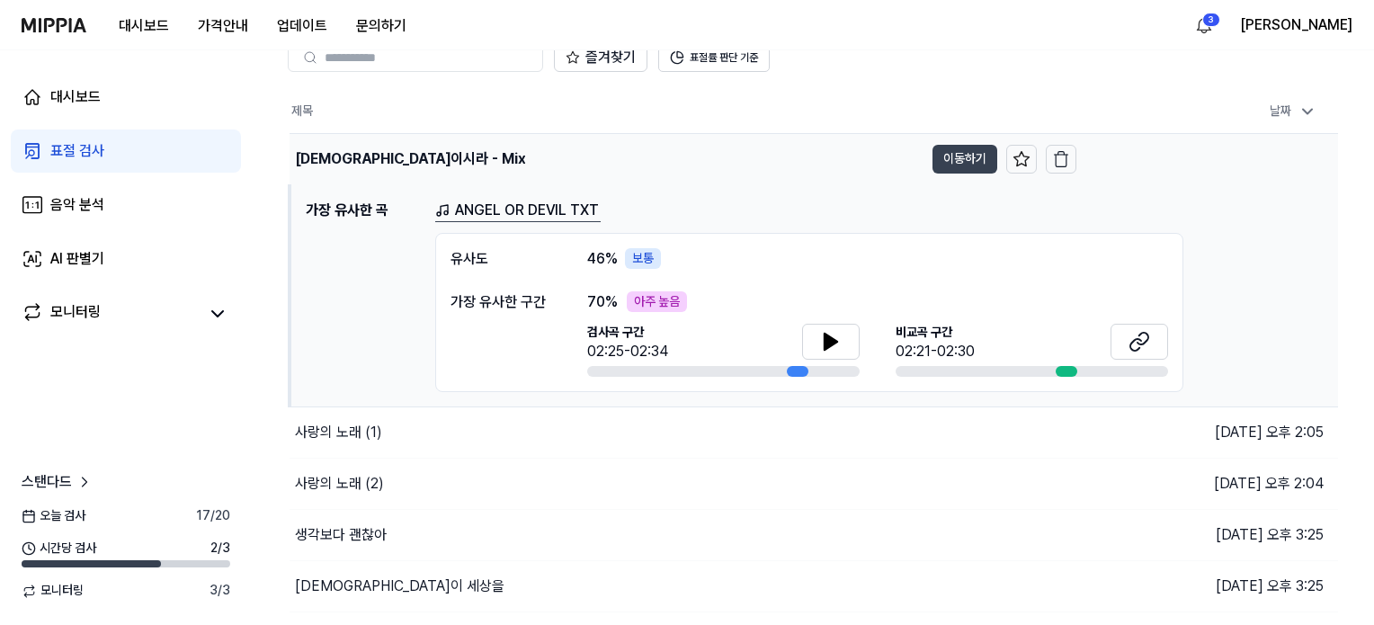
click at [968, 145] on button "이동하기" at bounding box center [965, 159] width 65 height 29
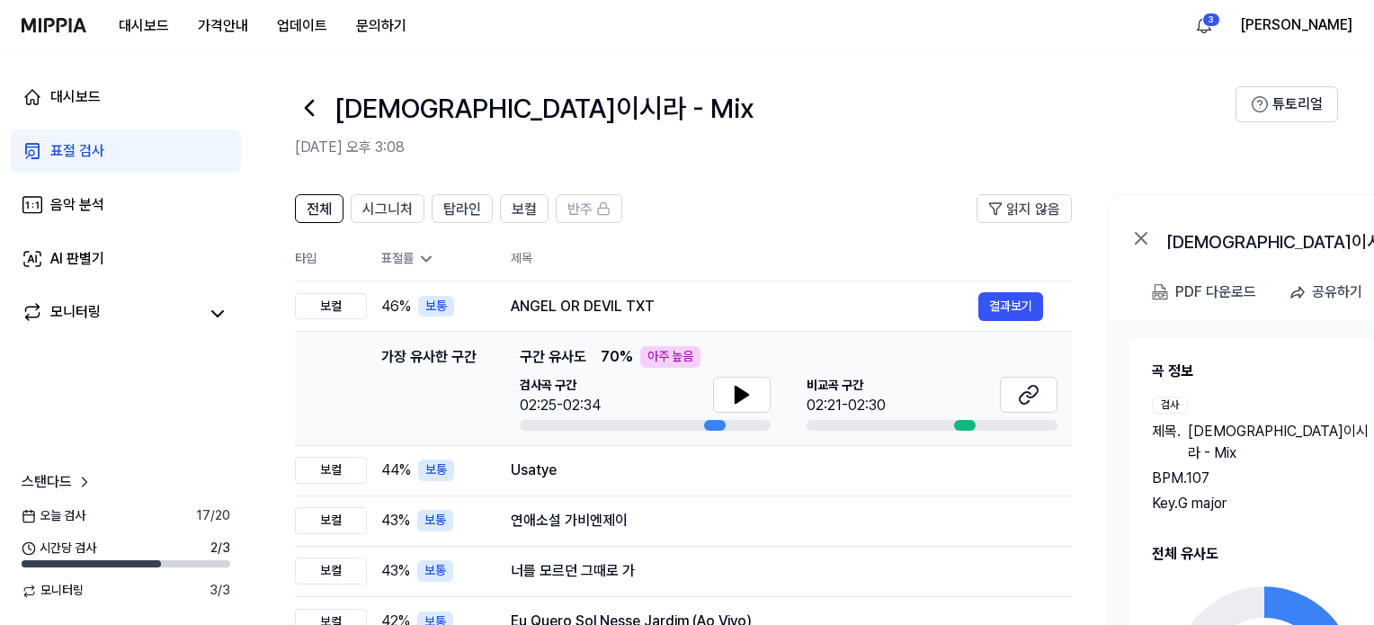
click at [345, 215] on div "전체 시그니처 탑라인 보컬 반주" at bounding box center [458, 208] width 327 height 29
click at [380, 205] on span "시그니처" at bounding box center [387, 210] width 50 height 22
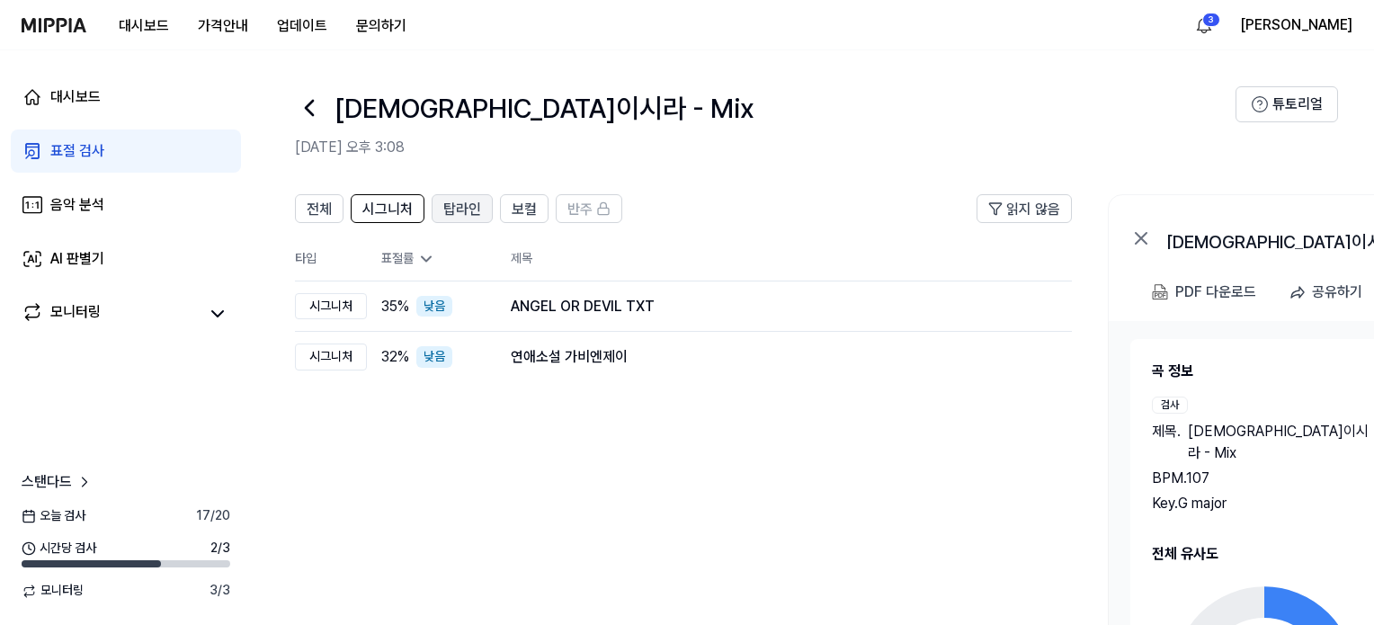
click at [450, 203] on span "탑라인" at bounding box center [462, 210] width 38 height 22
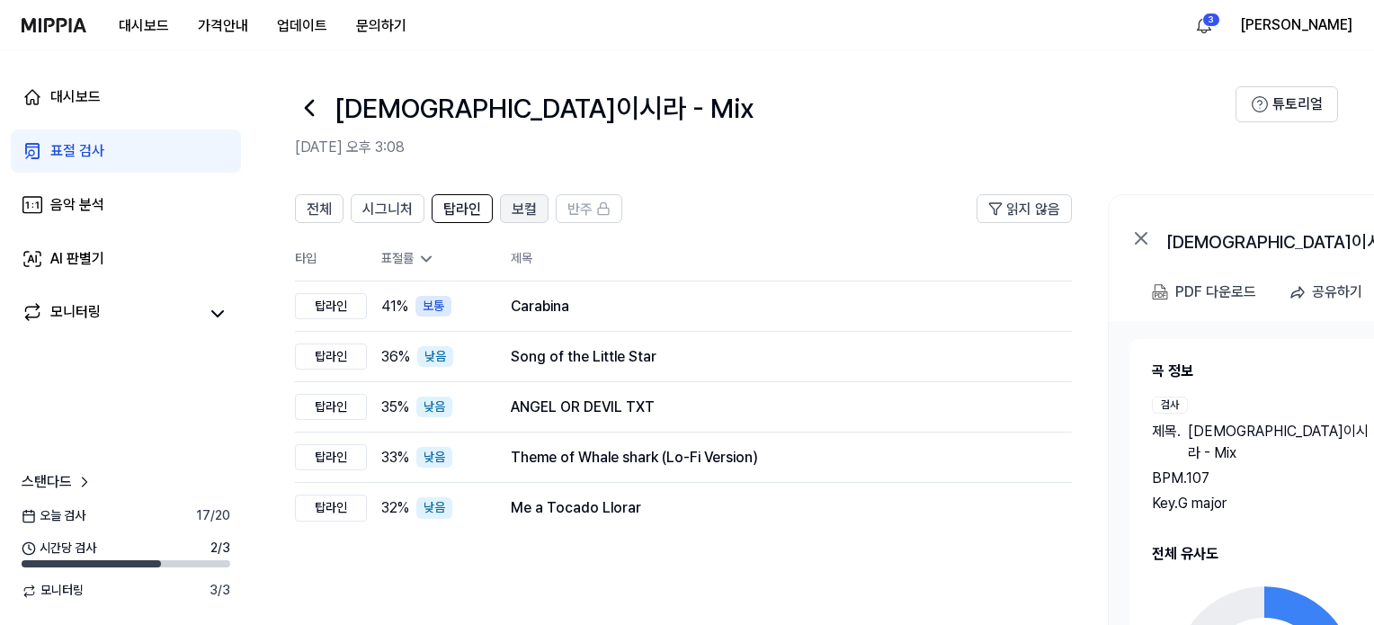
click at [527, 208] on span "보컬" at bounding box center [524, 210] width 25 height 22
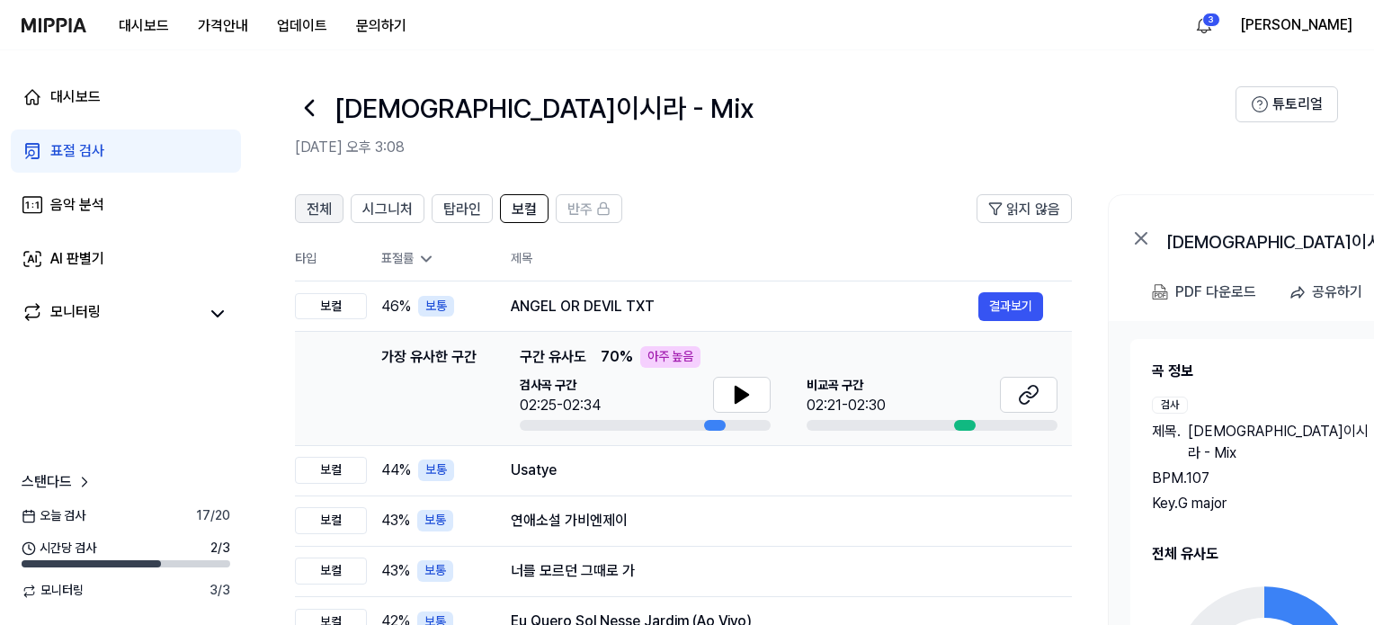
click at [327, 208] on span "전체" at bounding box center [319, 210] width 25 height 22
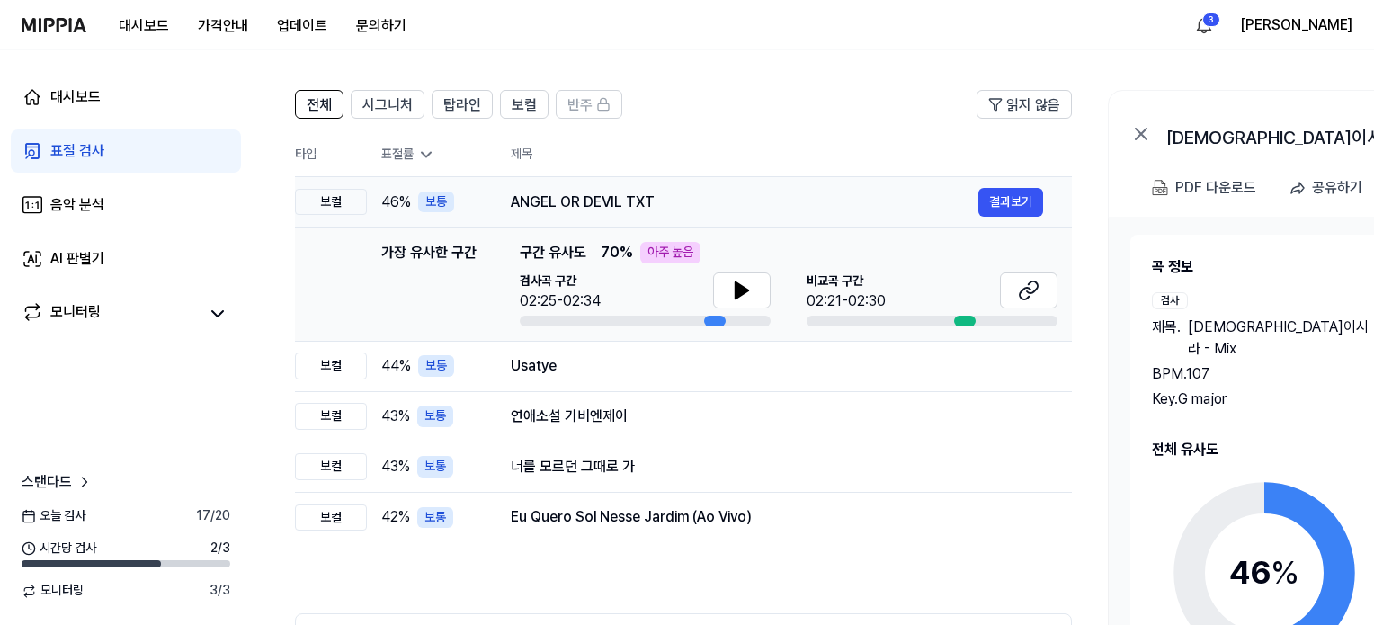
scroll to position [101, 0]
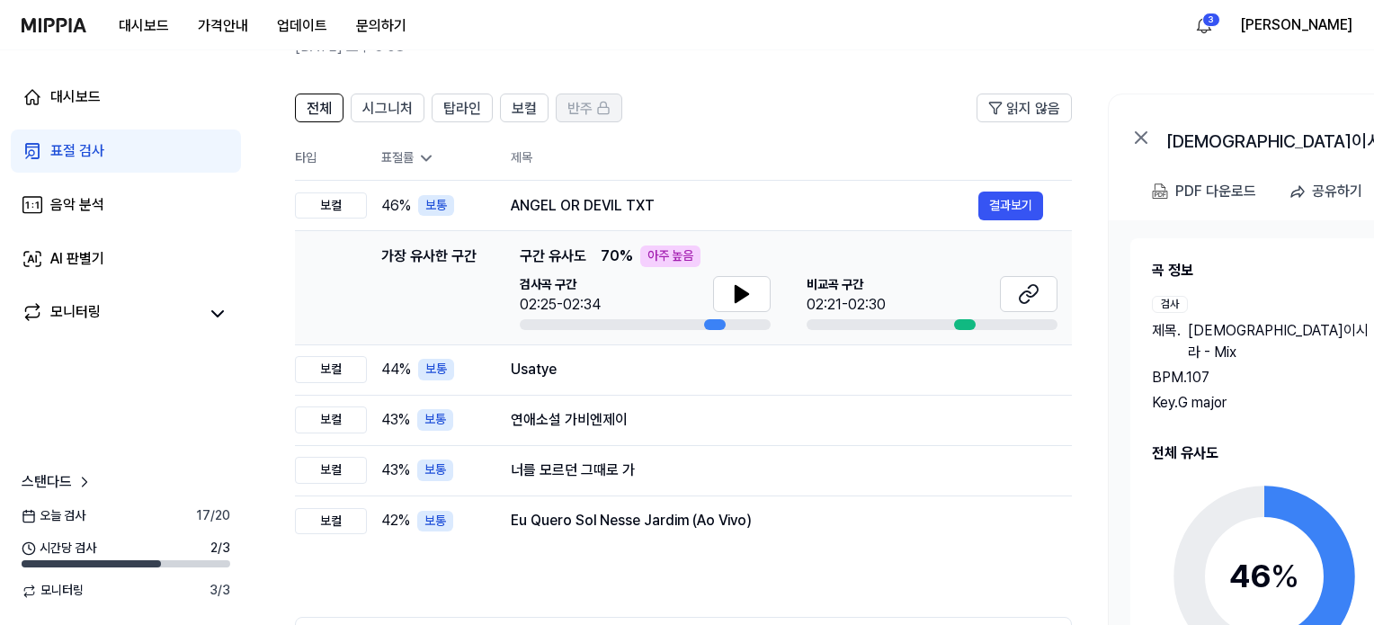
click at [598, 107] on rect at bounding box center [603, 110] width 11 height 6
click at [353, 105] on button "시그니처" at bounding box center [388, 108] width 74 height 29
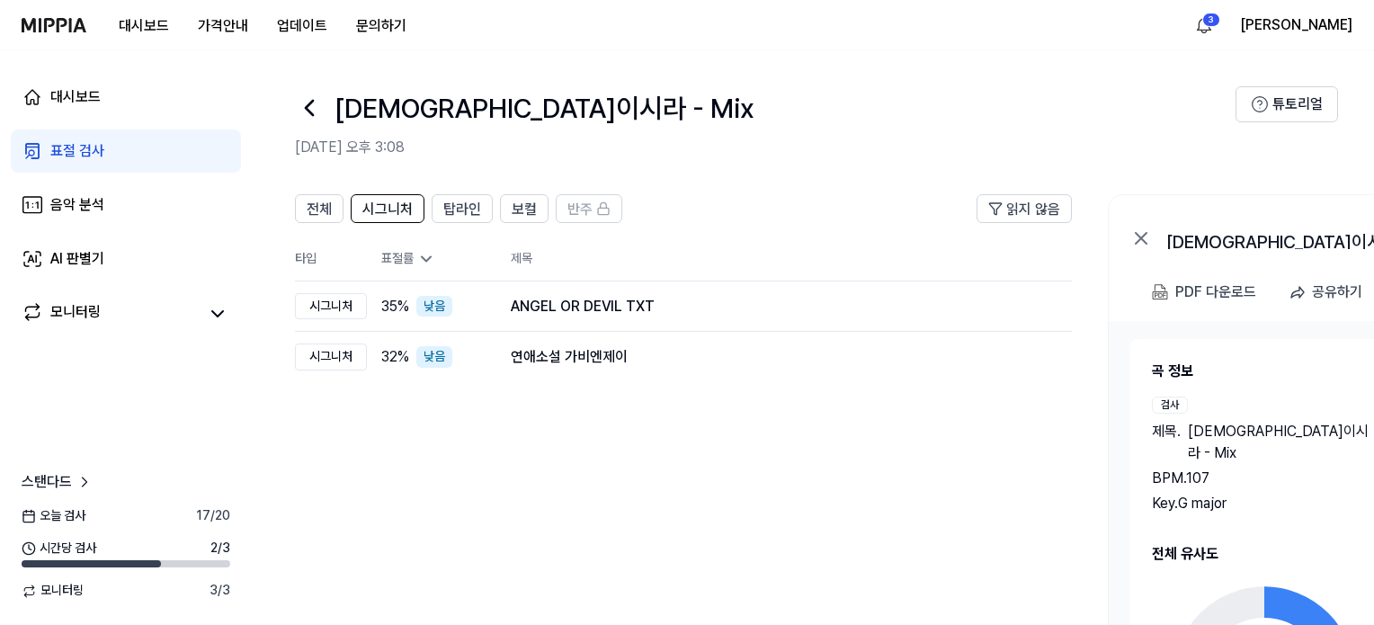
click at [297, 108] on icon at bounding box center [309, 108] width 29 height 29
